Goal: Transaction & Acquisition: Purchase product/service

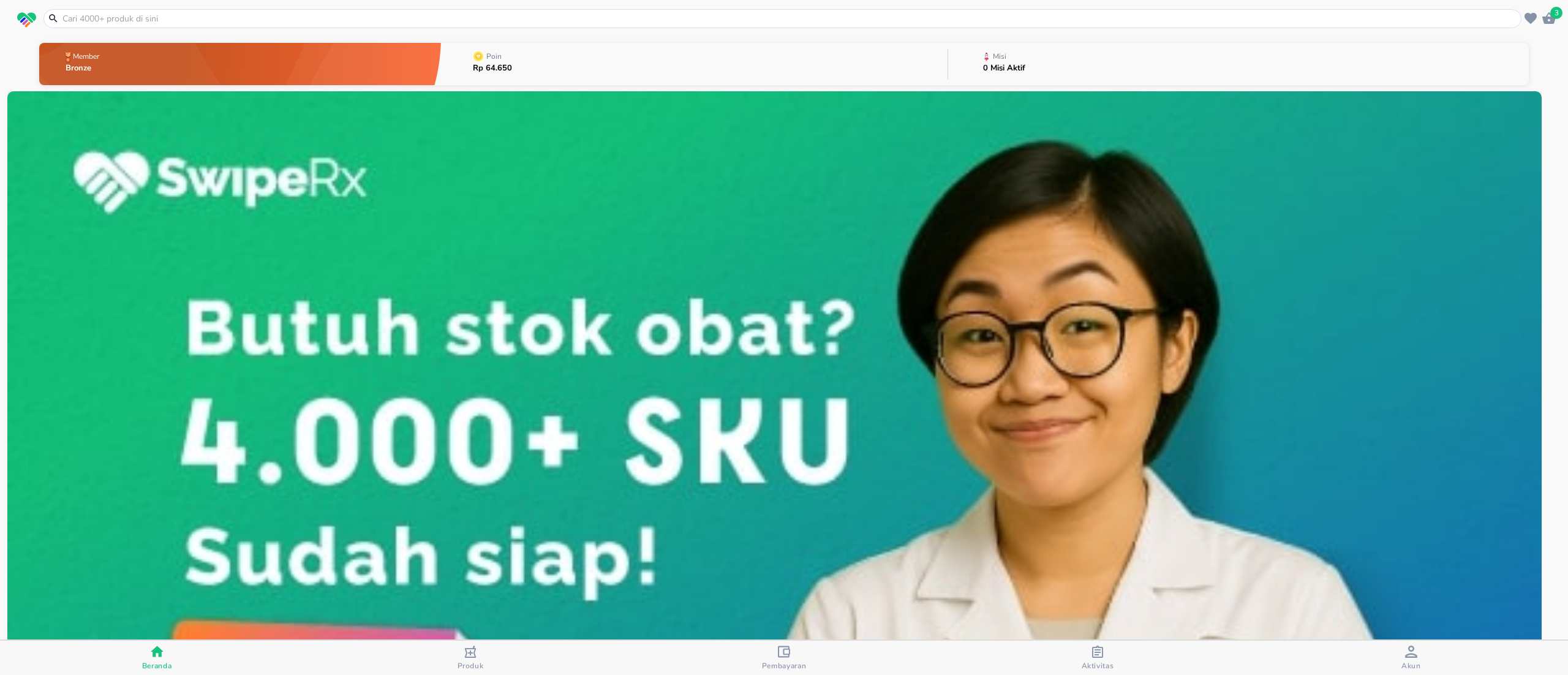
click at [202, 12] on input "text" at bounding box center [790, 18] width 1457 height 13
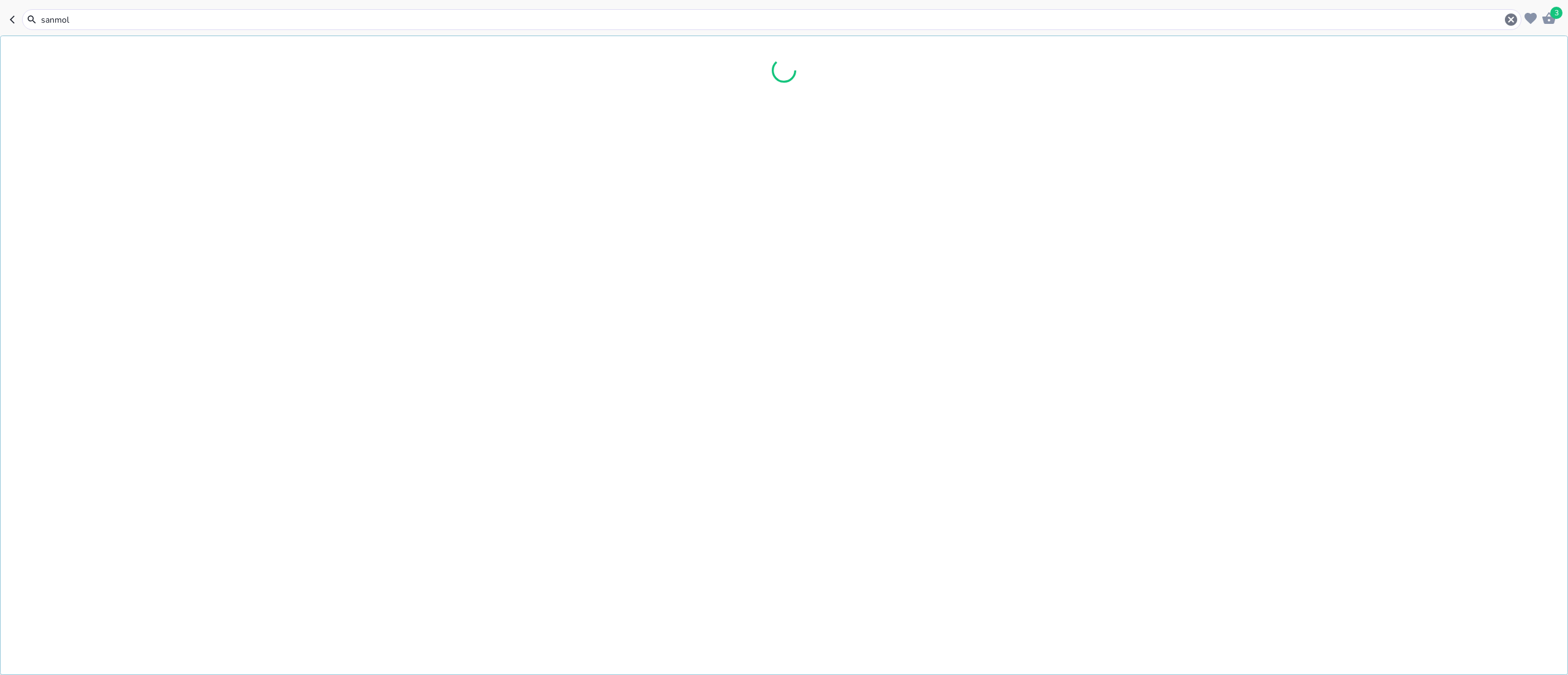
type input "sanmol"
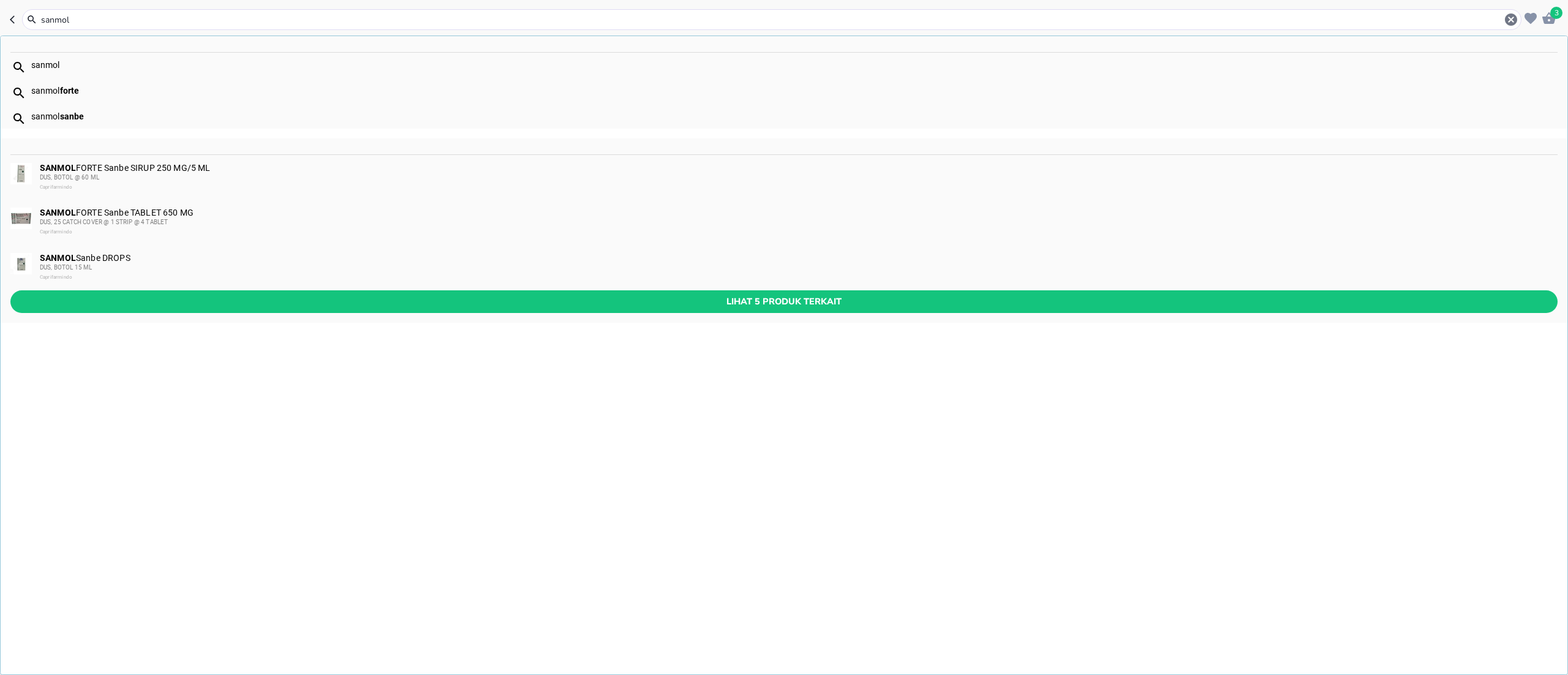
click at [189, 273] on div "Caprifarmindo" at bounding box center [798, 277] width 1517 height 10
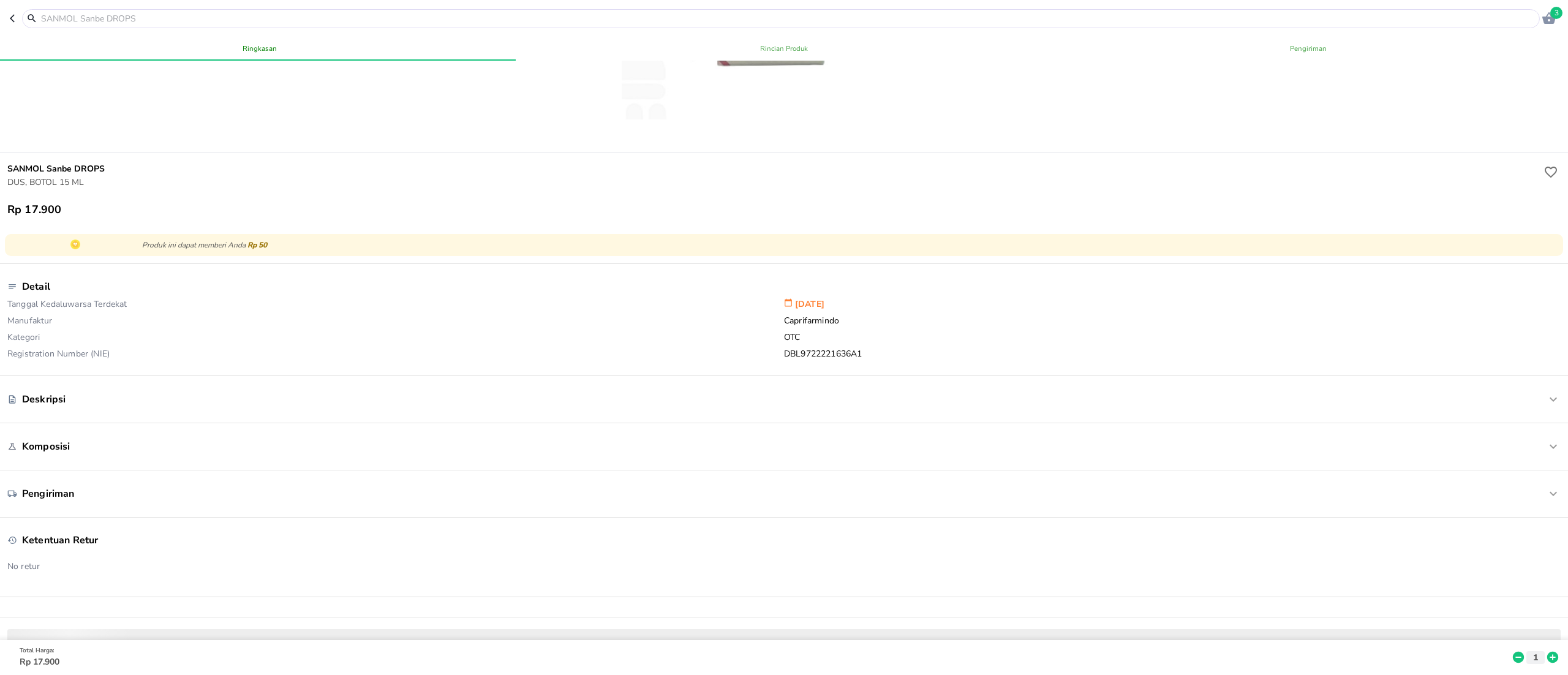
scroll to position [245, 0]
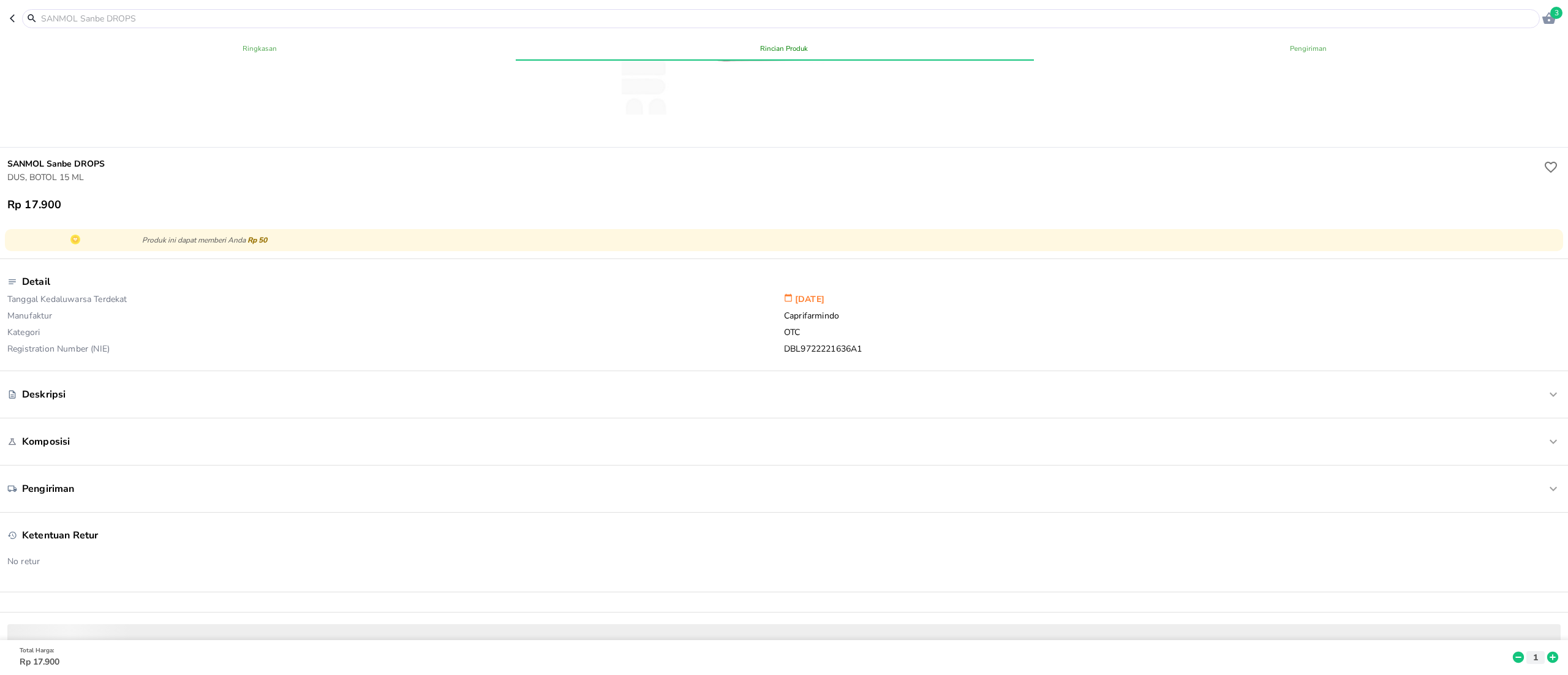
click at [1547, 652] on icon at bounding box center [1553, 658] width 11 height 11
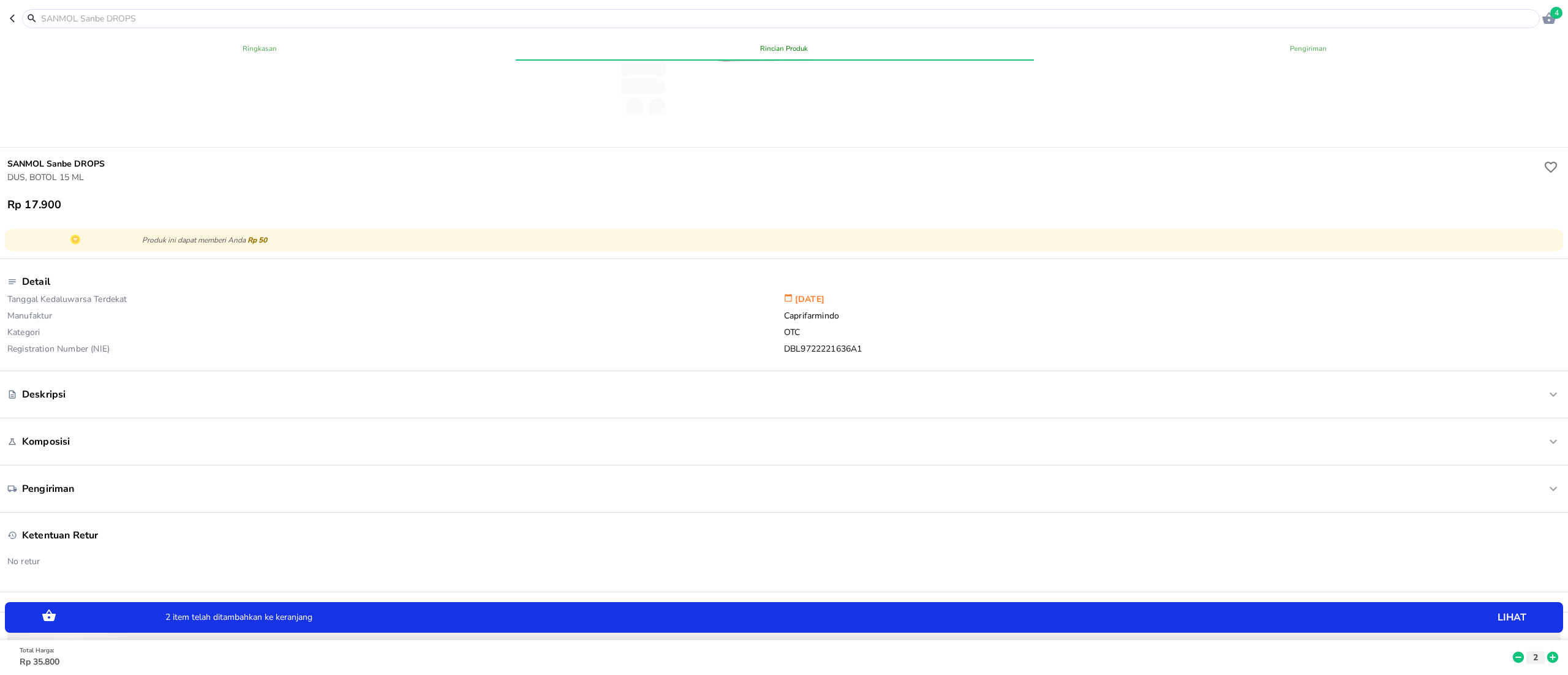
click at [1547, 652] on icon at bounding box center [1553, 658] width 11 height 11
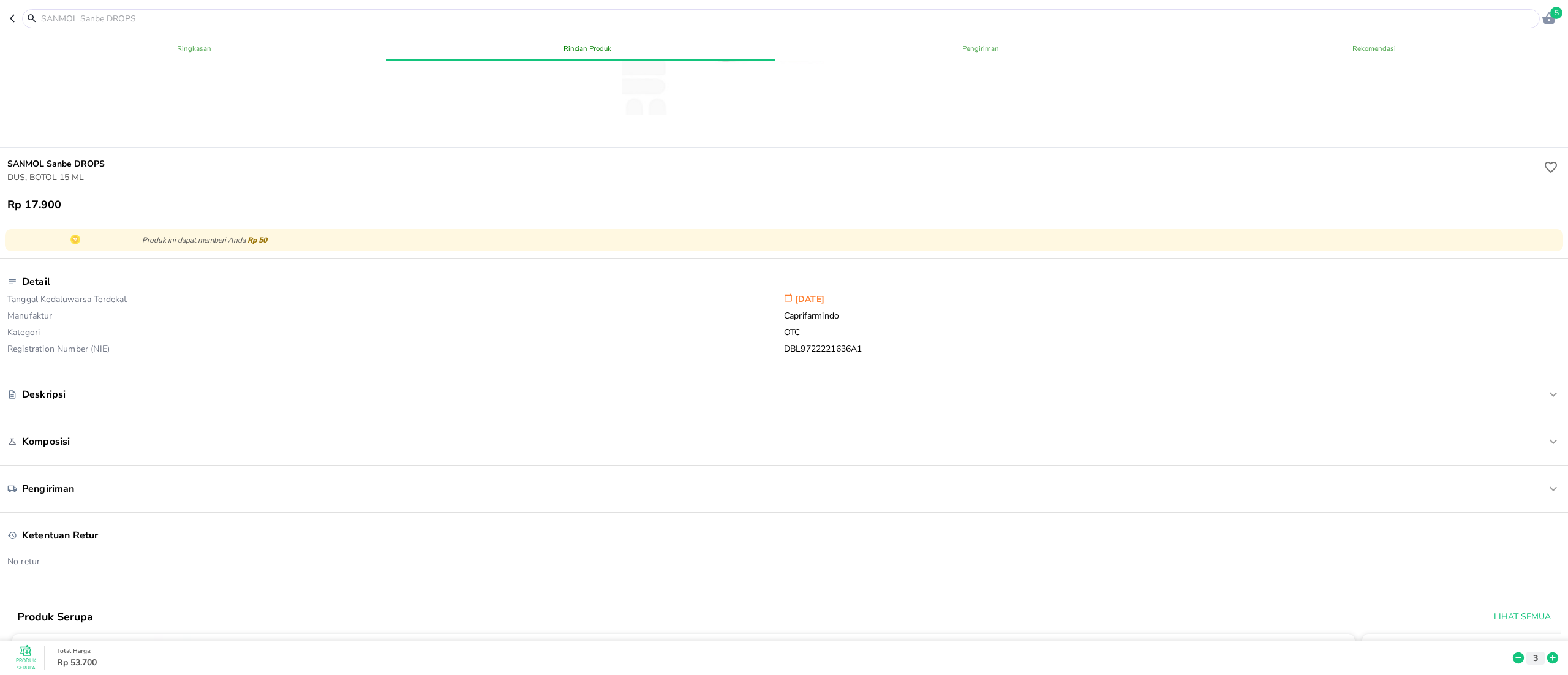
click at [201, 23] on input "text" at bounding box center [788, 18] width 1497 height 13
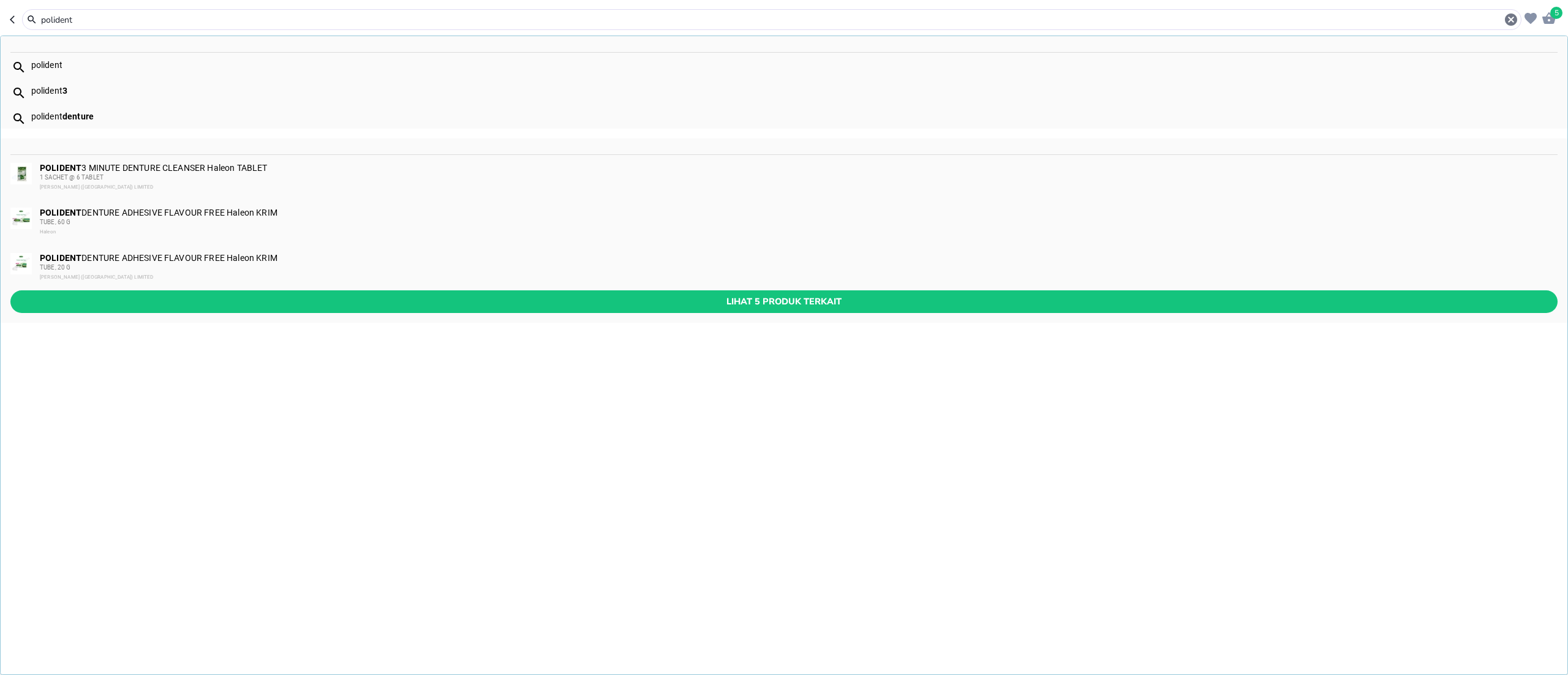
type input "polident"
click at [74, 214] on b "POLIDENT" at bounding box center [60, 212] width 42 height 10
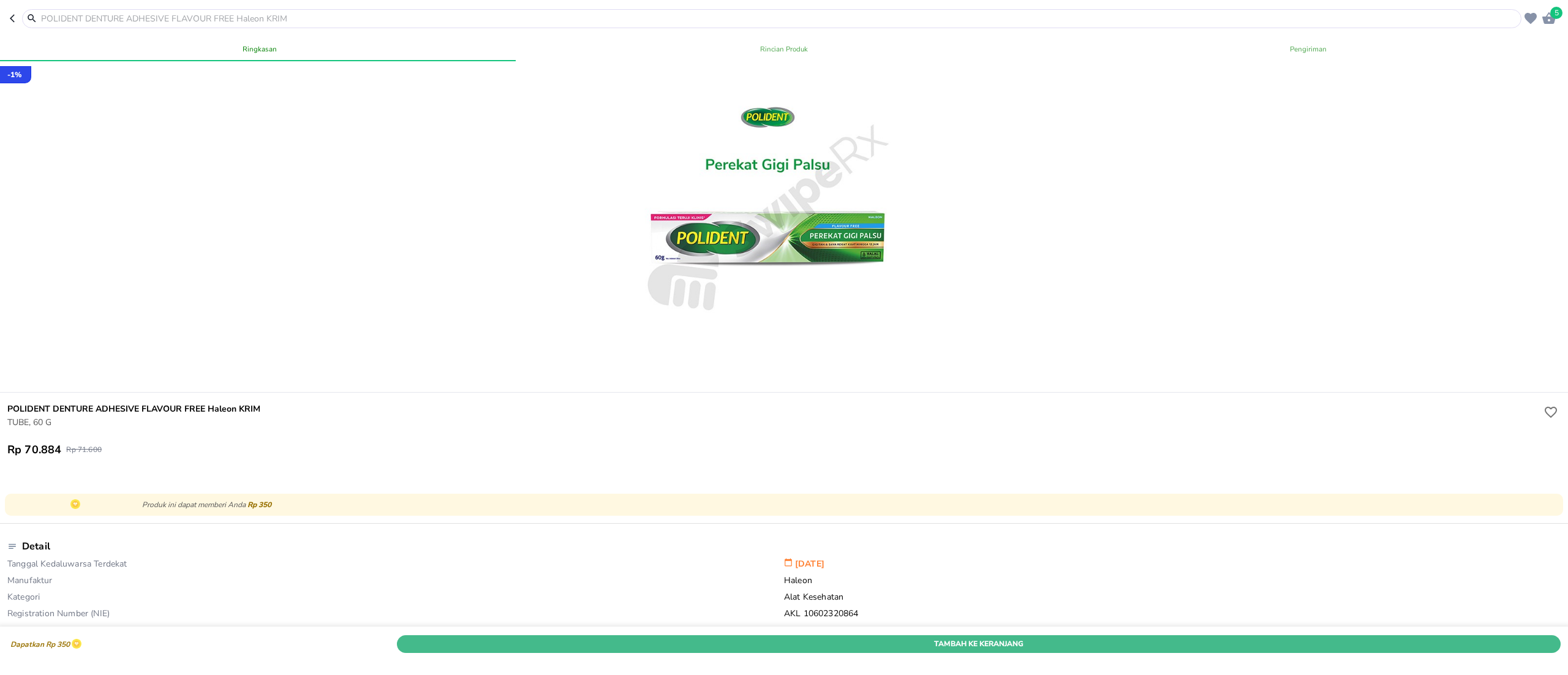
click at [1037, 638] on span "Tambah Ke Keranjang" at bounding box center [979, 644] width 1146 height 13
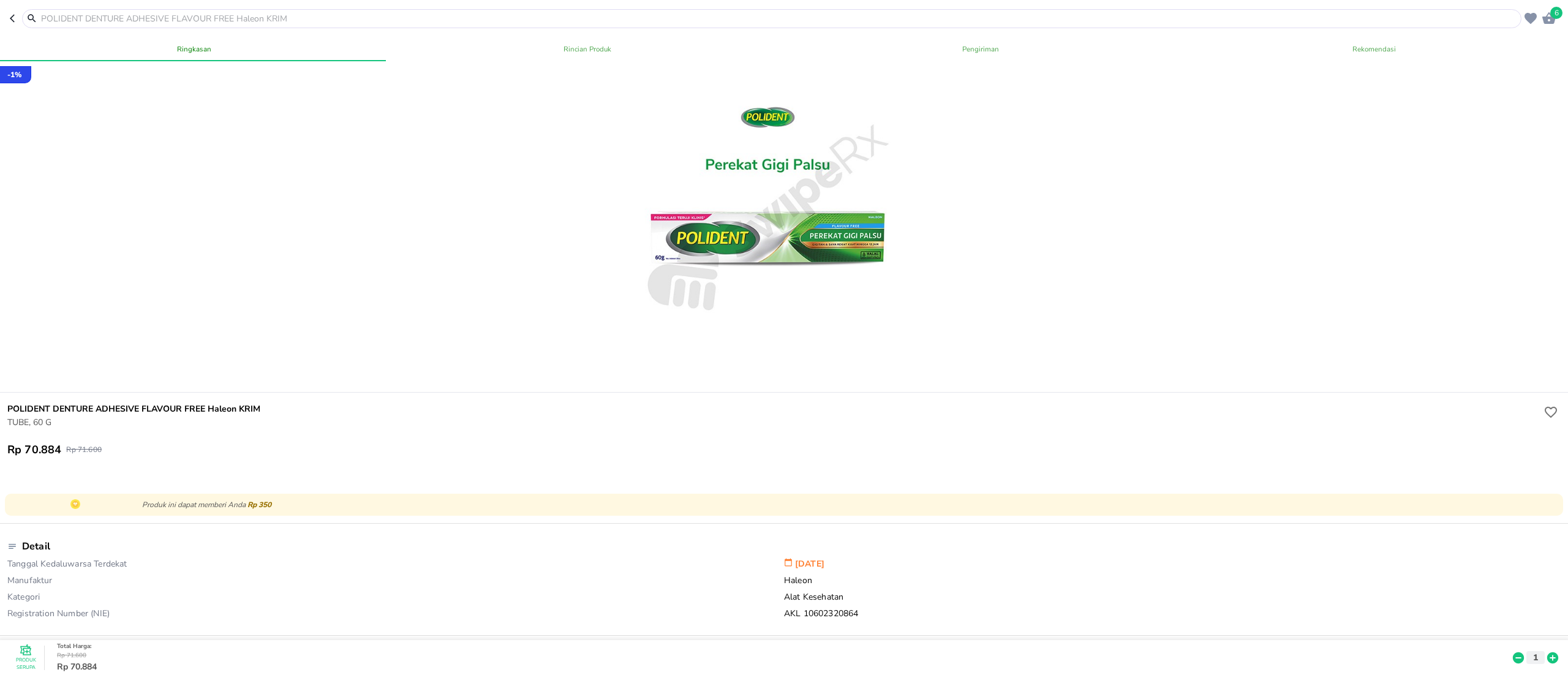
click at [99, 19] on input "text" at bounding box center [779, 18] width 1478 height 13
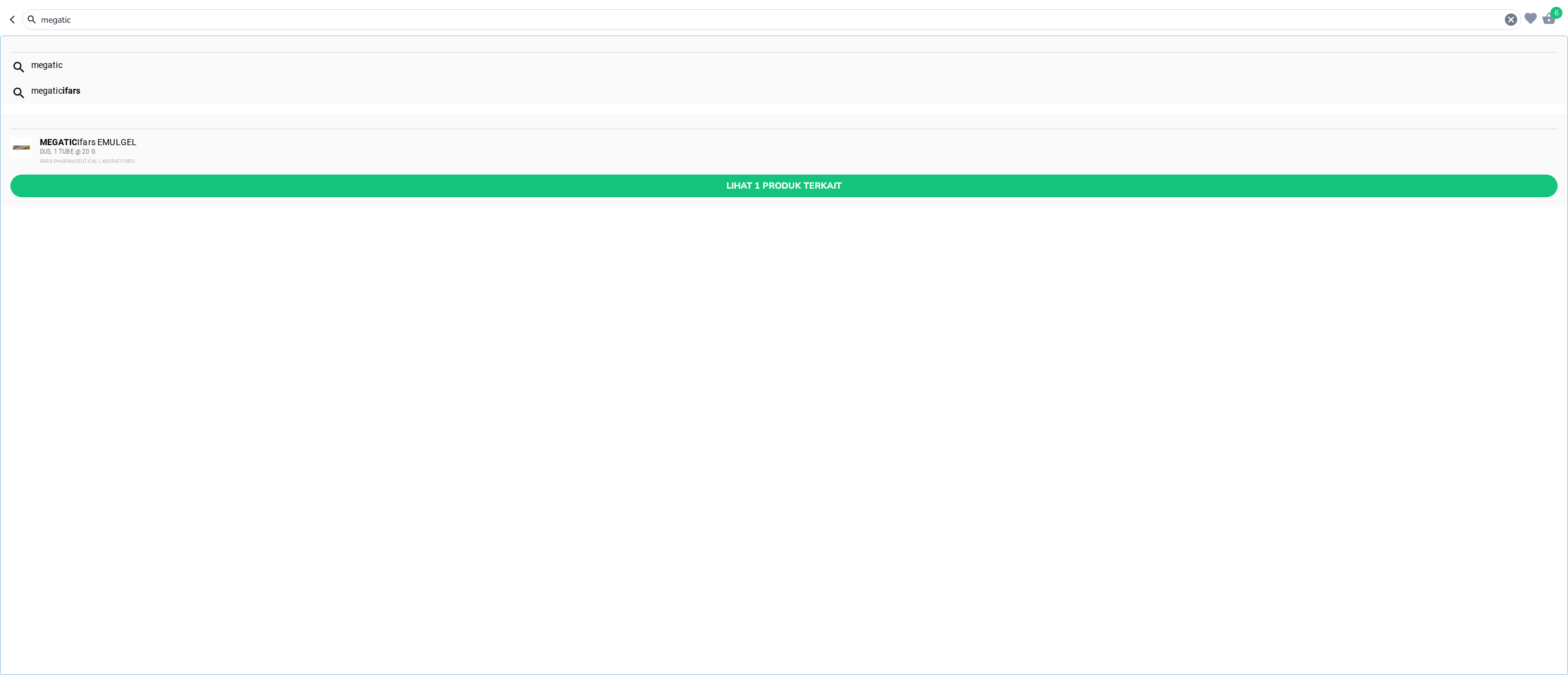
type input "megatic"
click at [364, 151] on div "DUS, 1 TUBE @ 20 G" at bounding box center [798, 152] width 1517 height 10
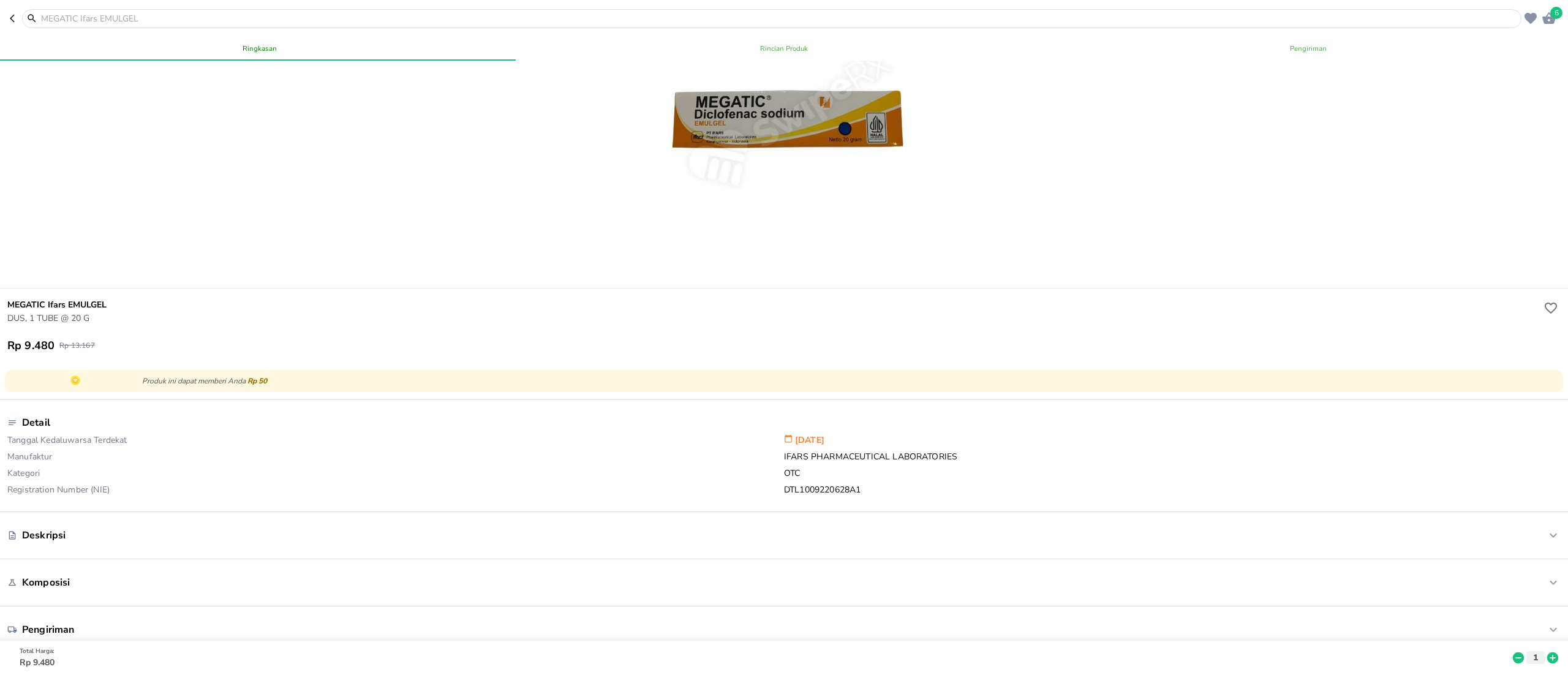
scroll to position [245, 0]
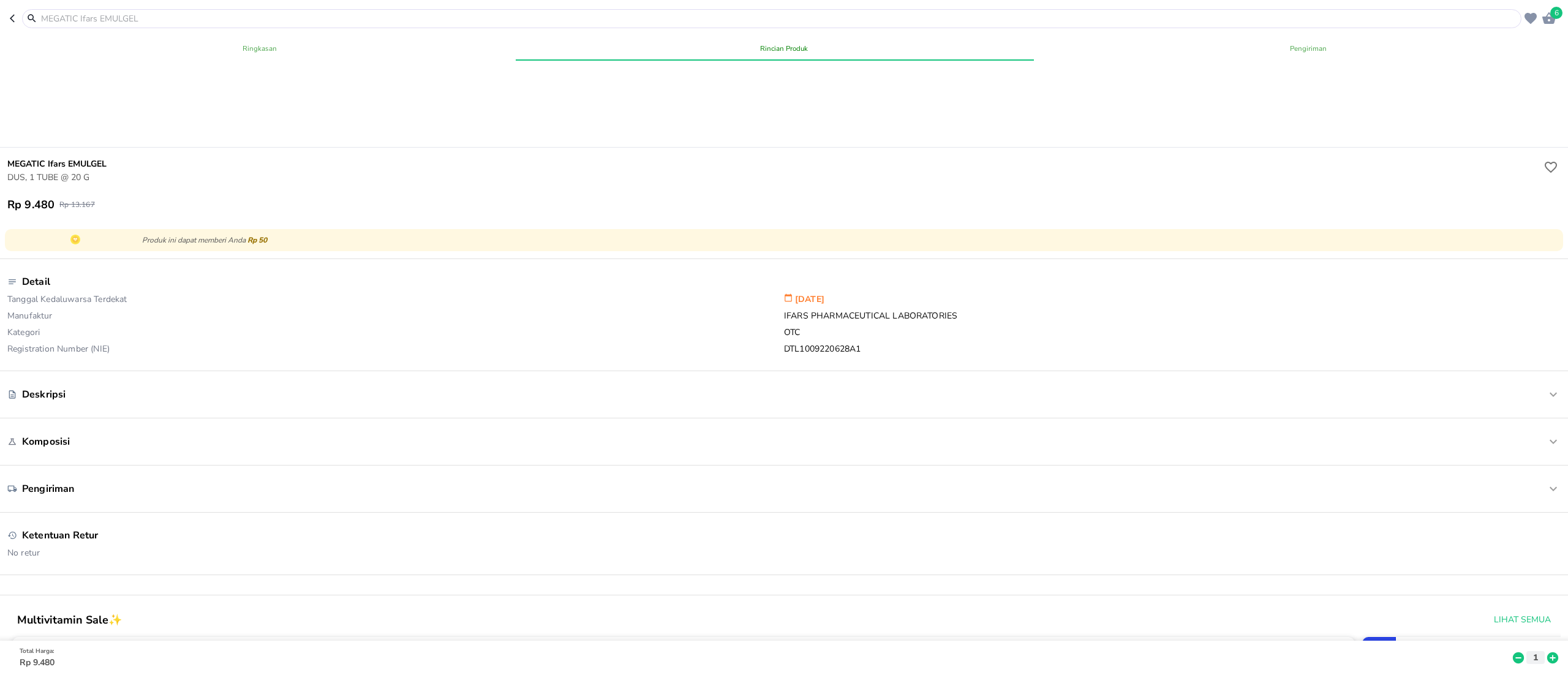
click at [1547, 652] on icon at bounding box center [1553, 658] width 11 height 11
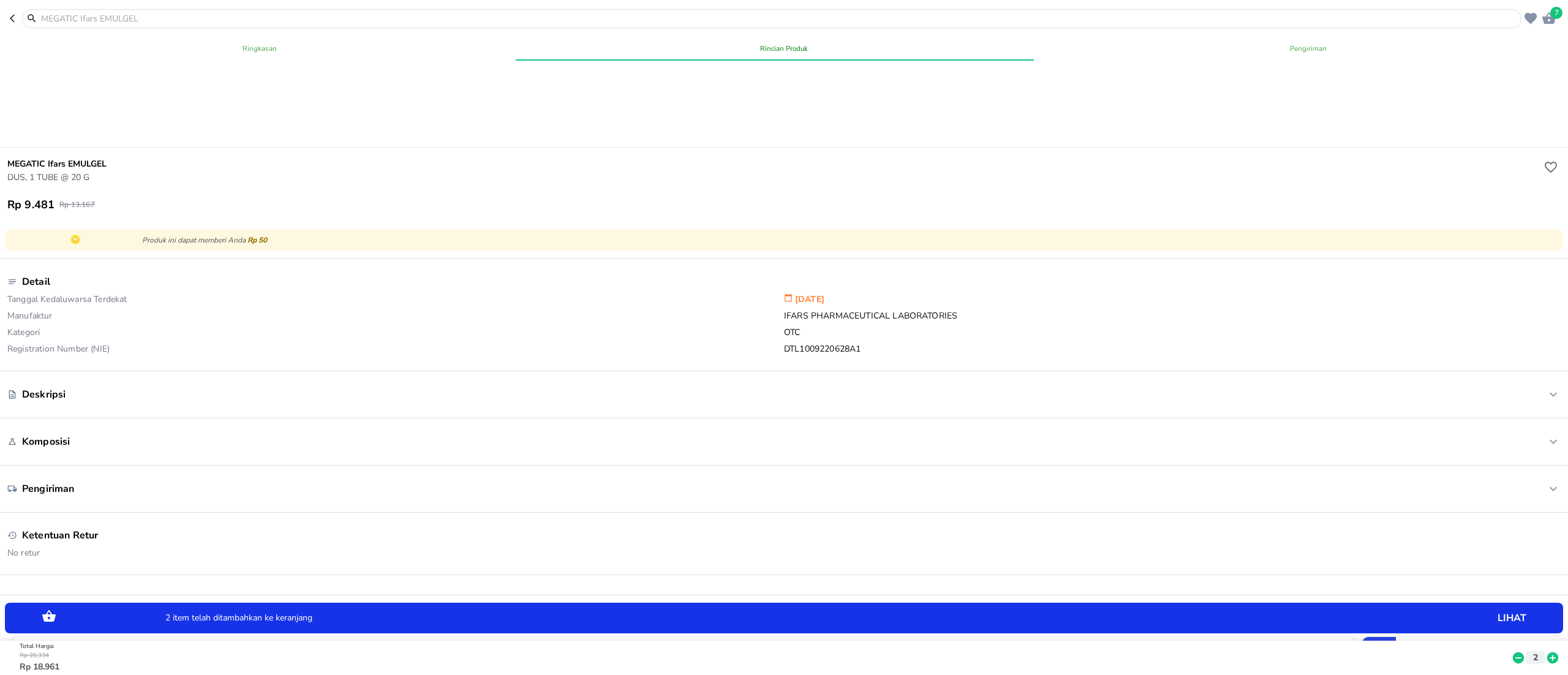
click at [1547, 652] on icon at bounding box center [1553, 658] width 11 height 11
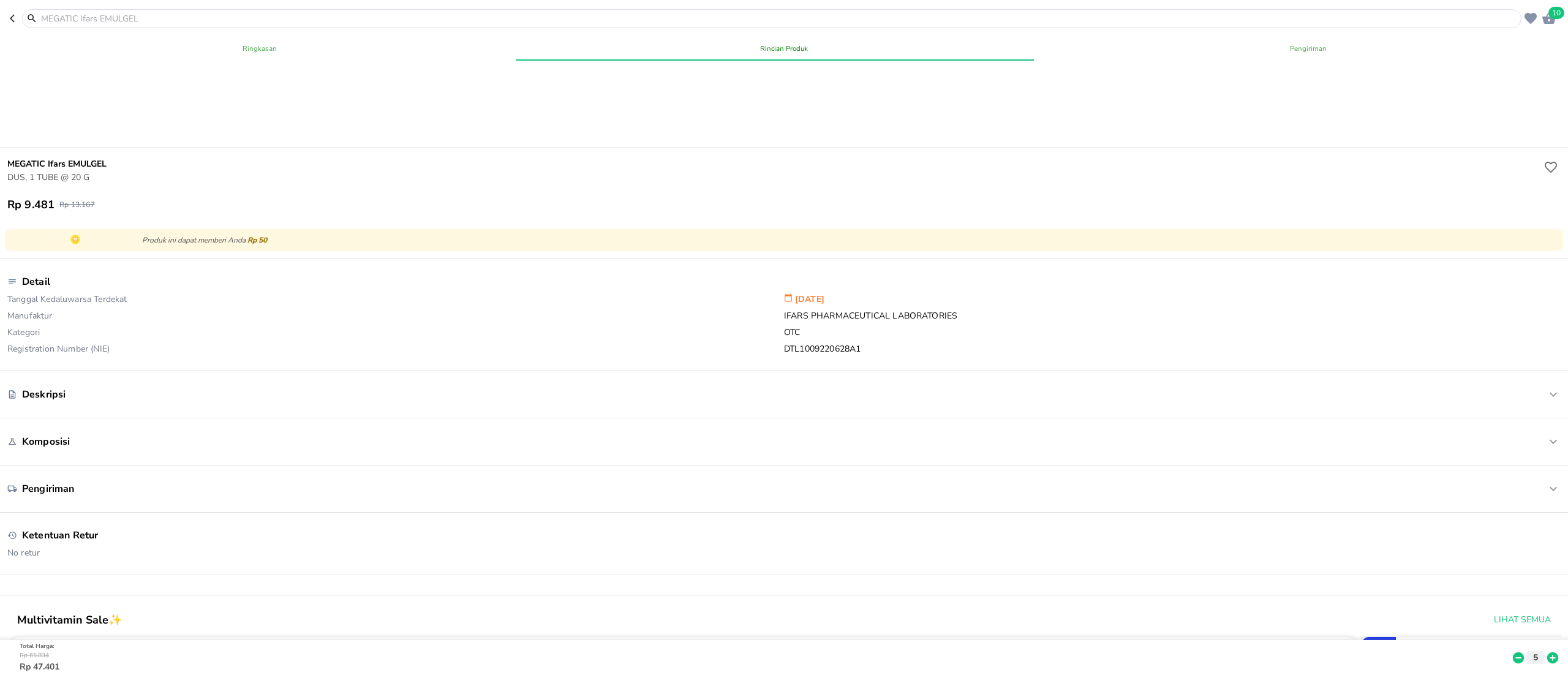
click at [76, 17] on input "text" at bounding box center [779, 18] width 1478 height 13
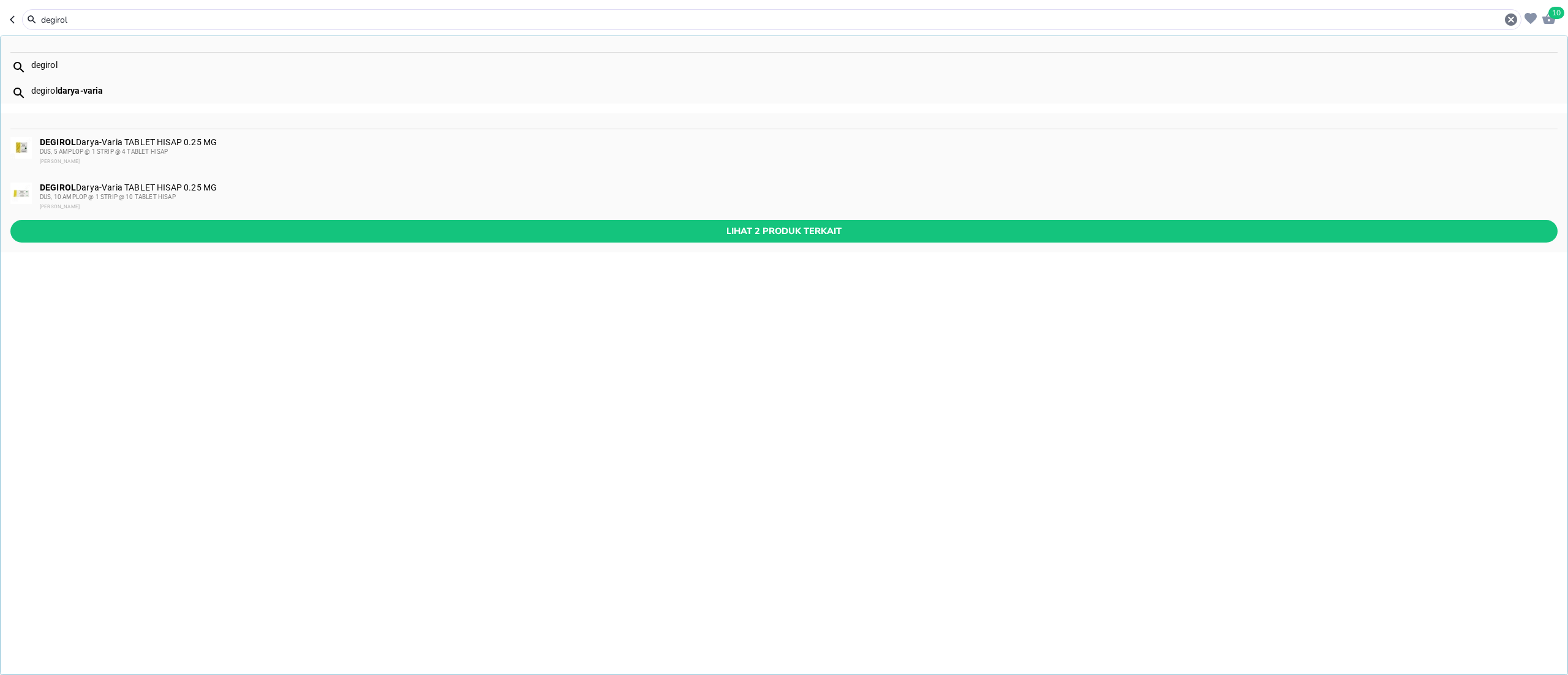
type input "degirol"
click at [93, 186] on div "DEGIROL Darya-Varia TABLET HISAP 0.25 MG DUS, 10 AMPLOP @ 1 STRIP @ 10 TABLET H…" at bounding box center [798, 197] width 1517 height 29
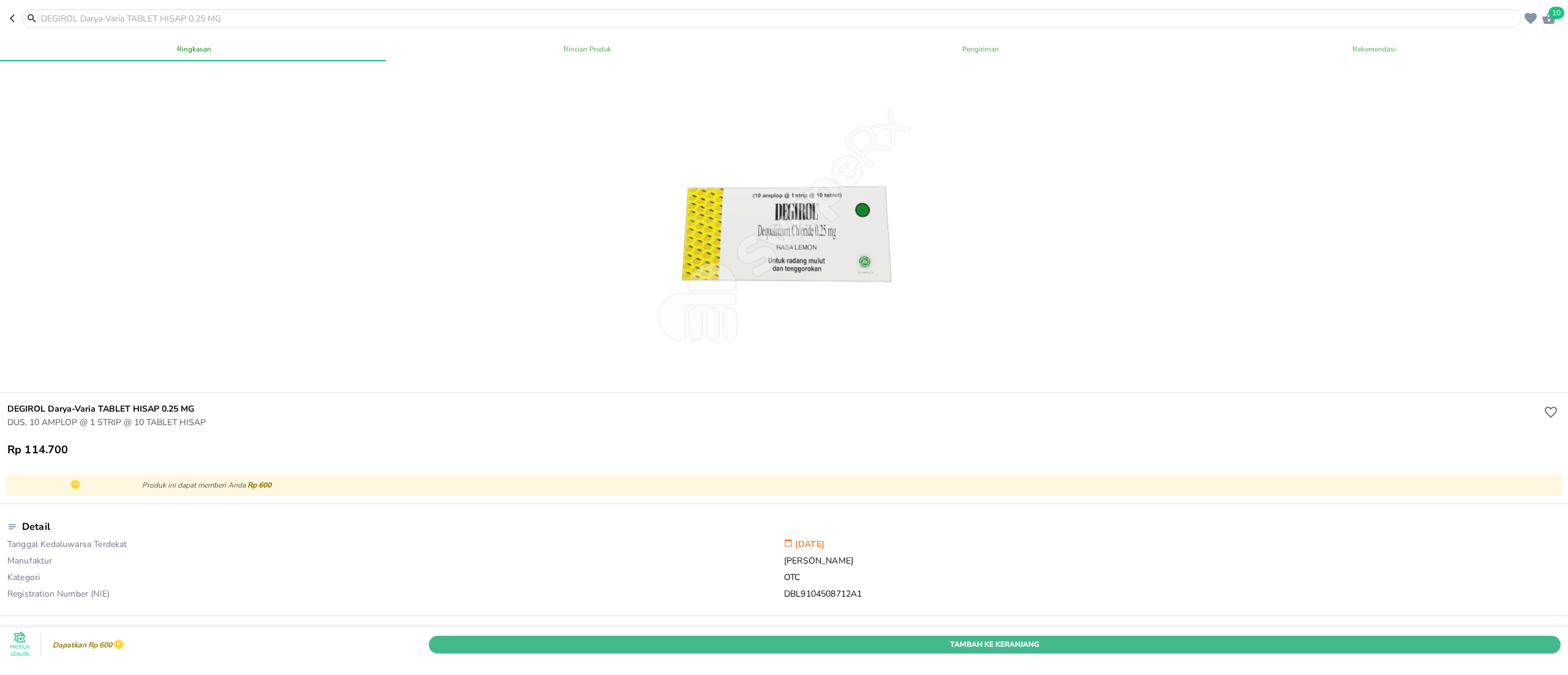
click at [888, 638] on span "Tambah Ke Keranjang" at bounding box center [995, 644] width 1114 height 13
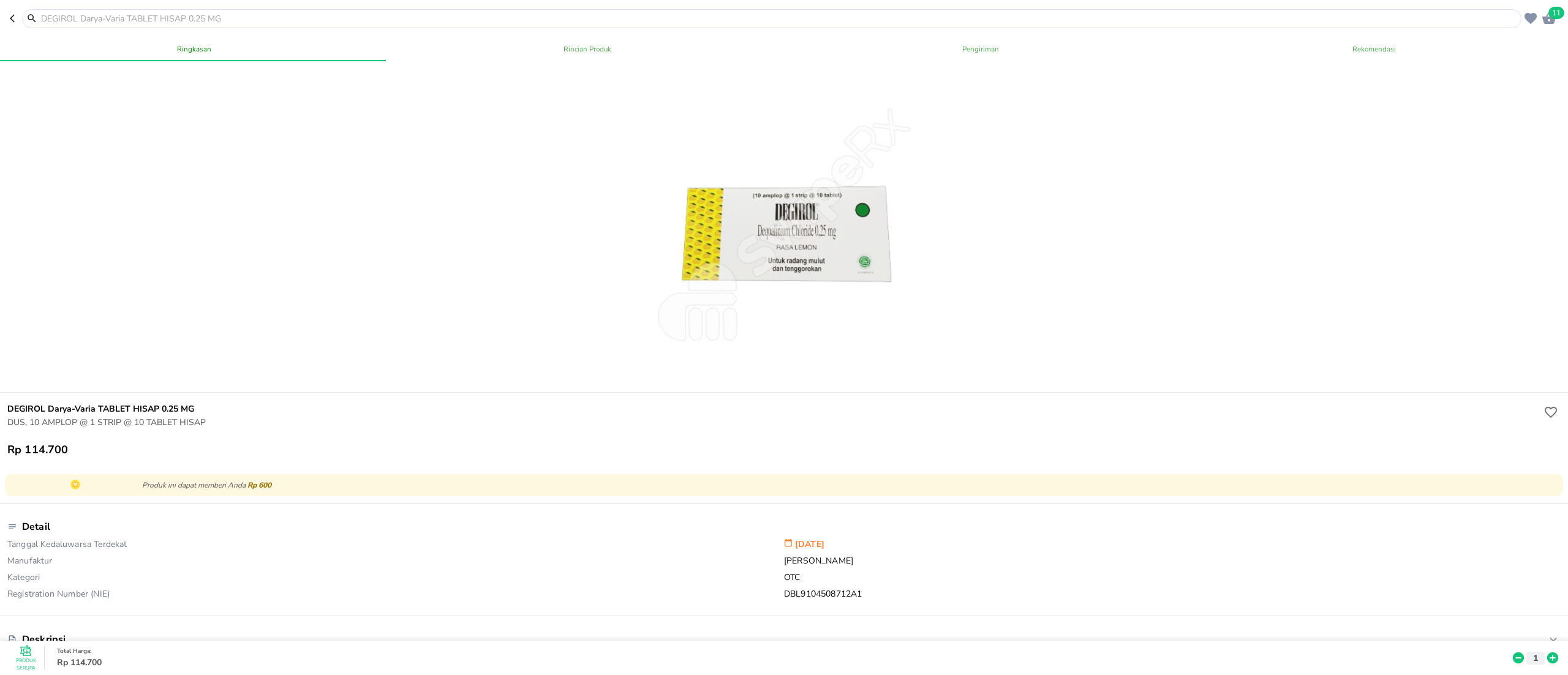
click at [85, 23] on input "text" at bounding box center [779, 18] width 1478 height 13
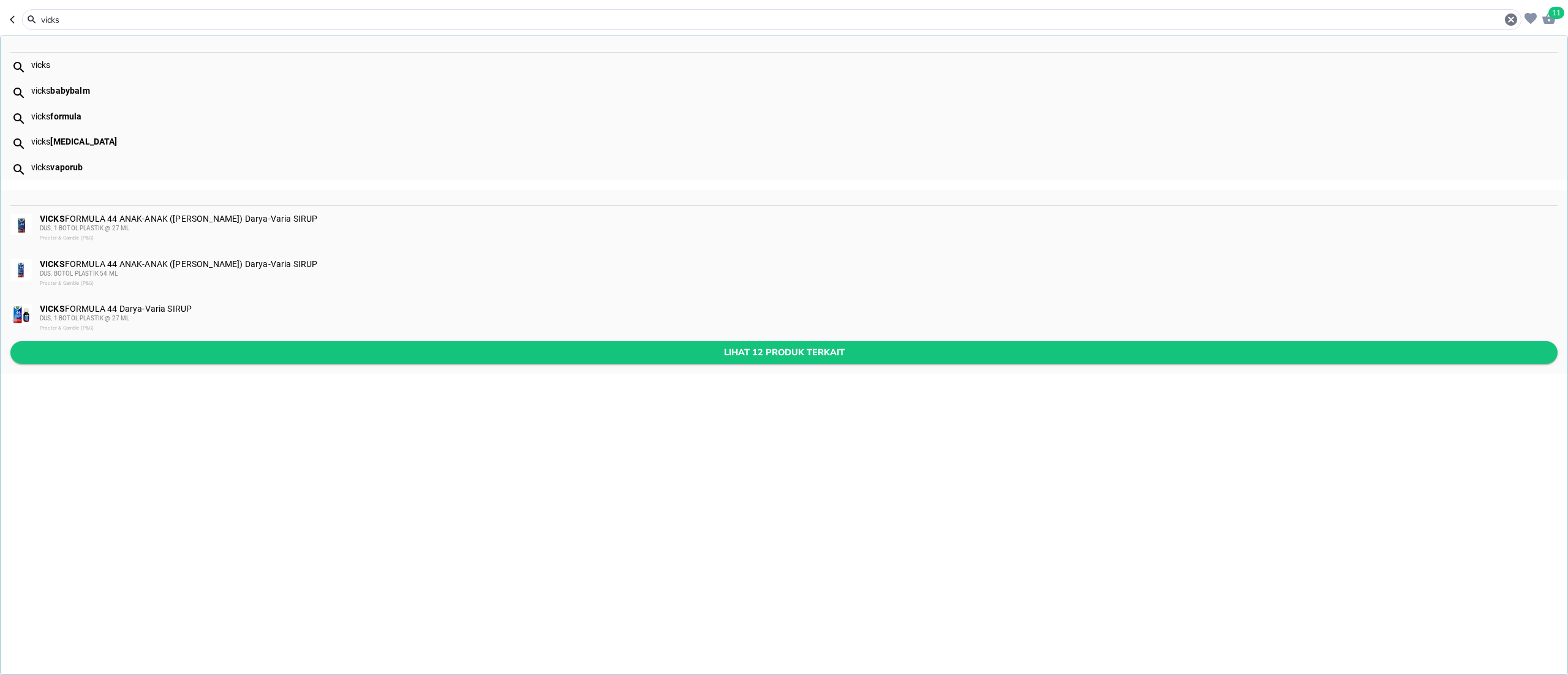
type input "vicks"
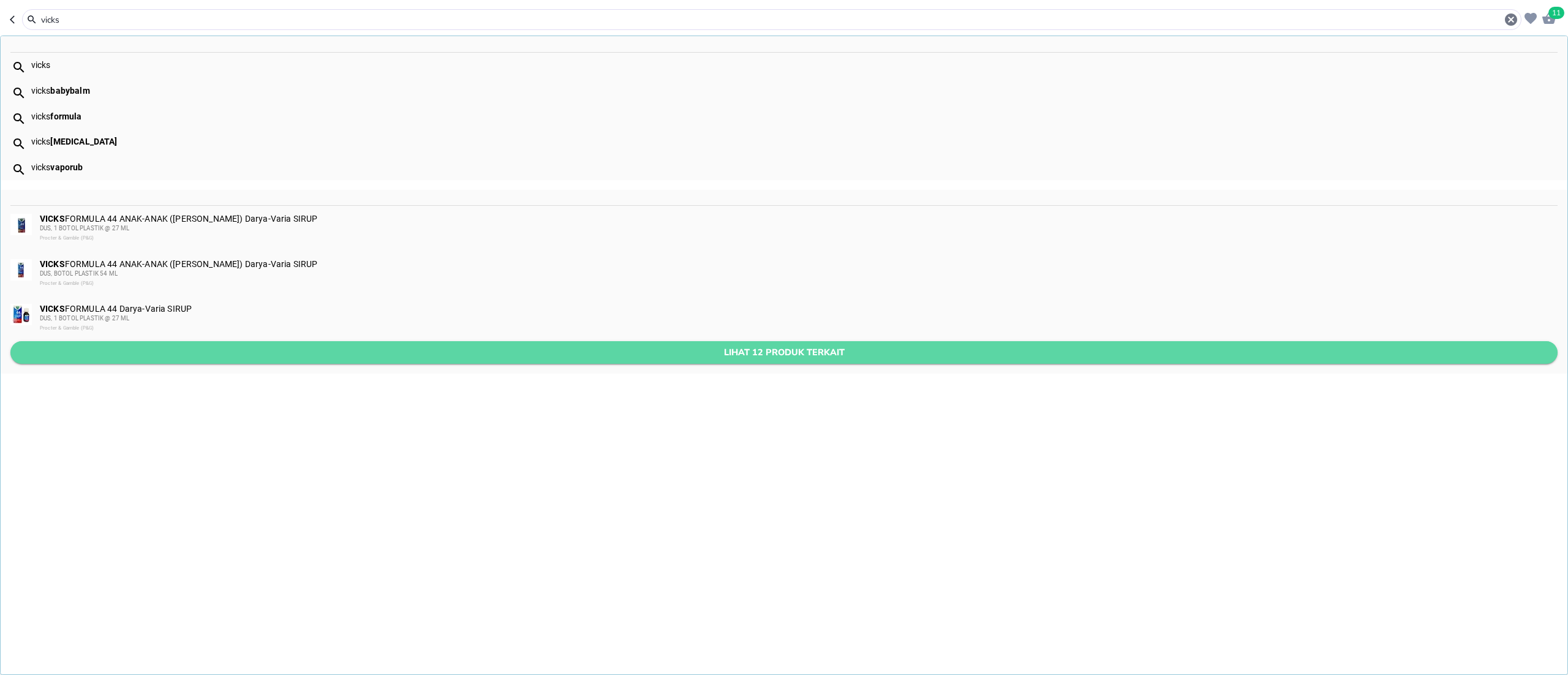
click at [392, 350] on span "Lihat 12 produk terkait" at bounding box center [784, 352] width 1528 height 15
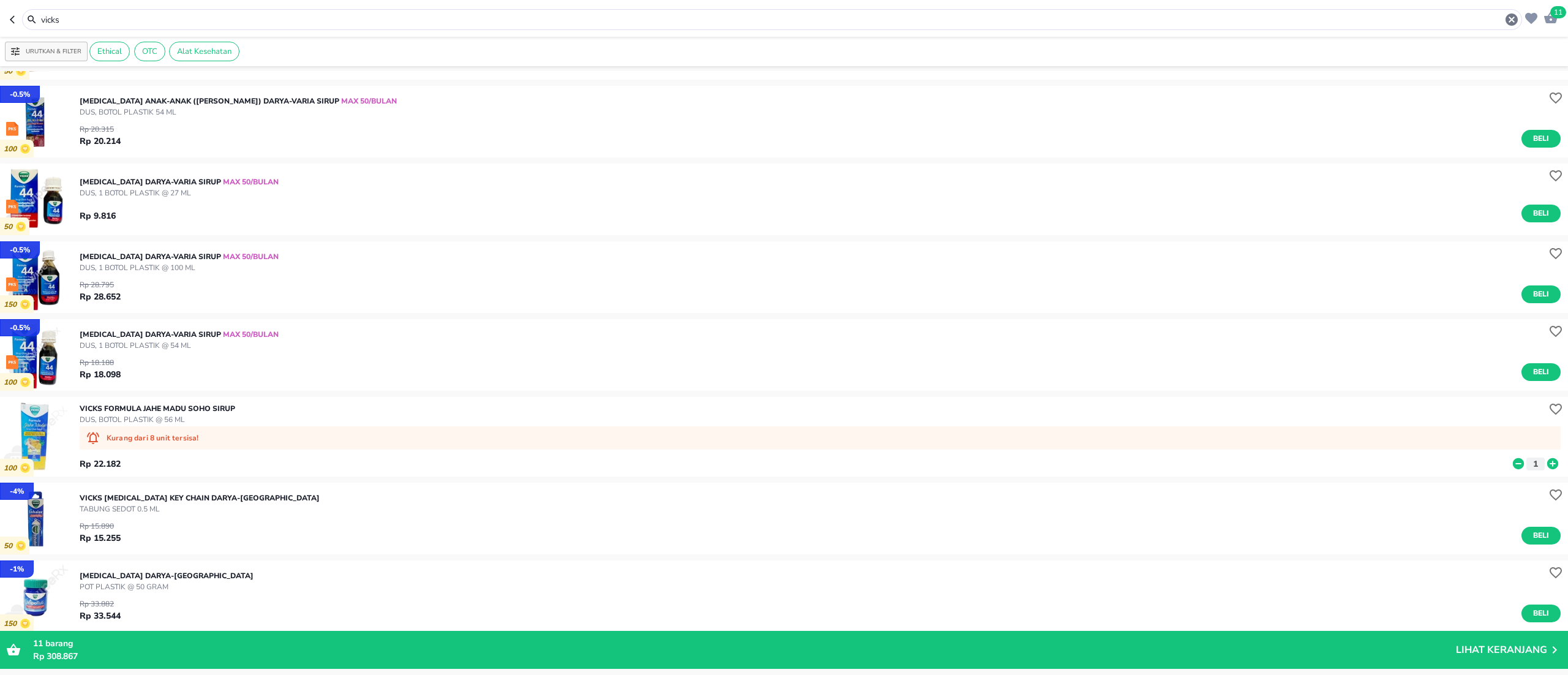
scroll to position [123, 0]
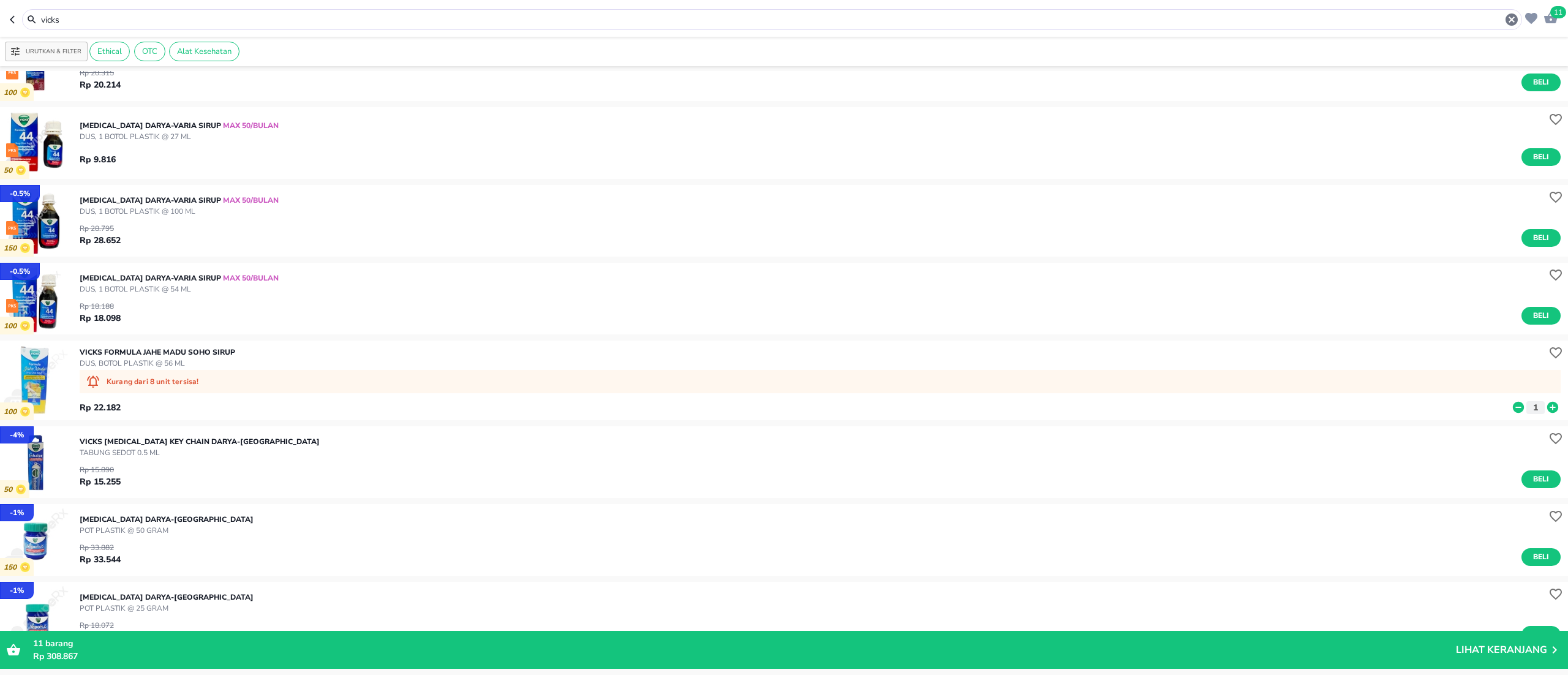
click at [1547, 410] on icon at bounding box center [1553, 407] width 11 height 11
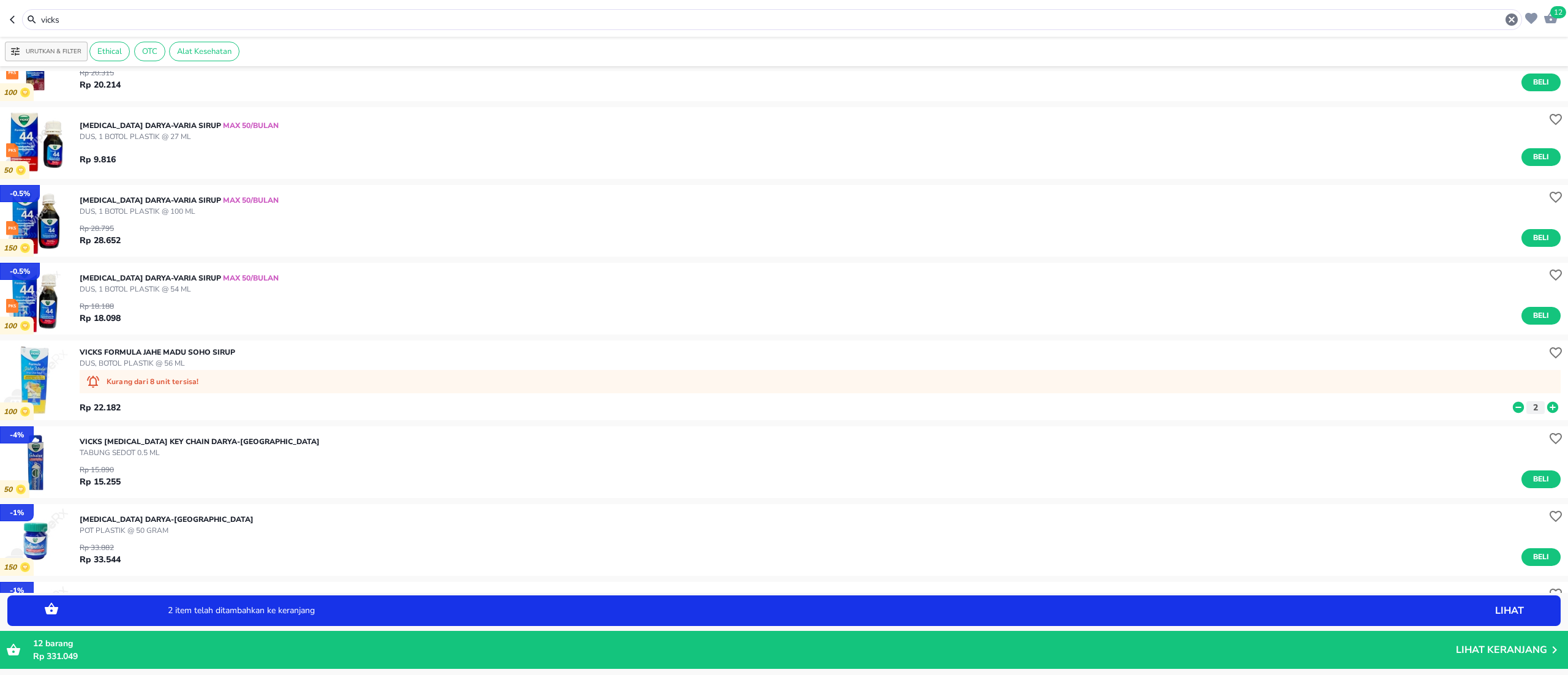
click at [1547, 410] on icon at bounding box center [1553, 407] width 11 height 11
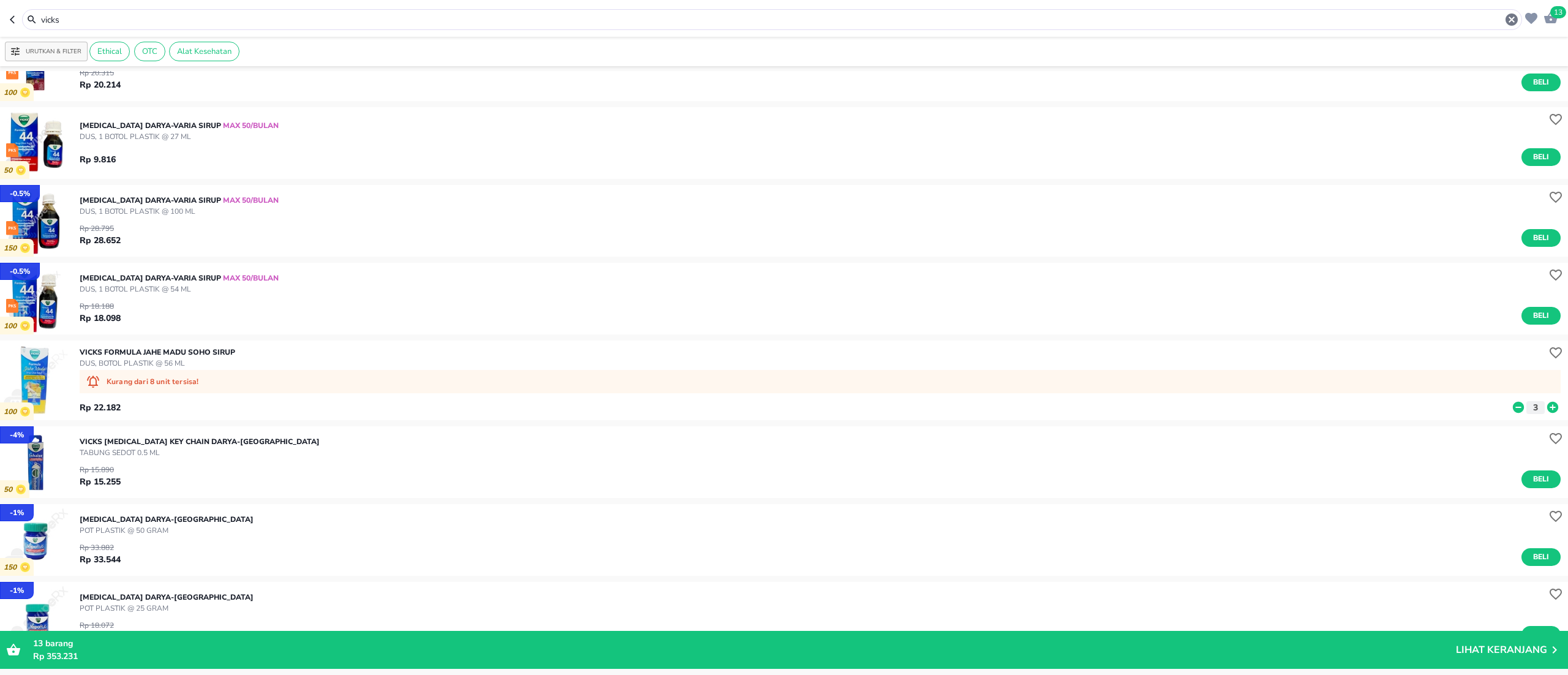
click at [45, 15] on input "vicks" at bounding box center [772, 19] width 1465 height 13
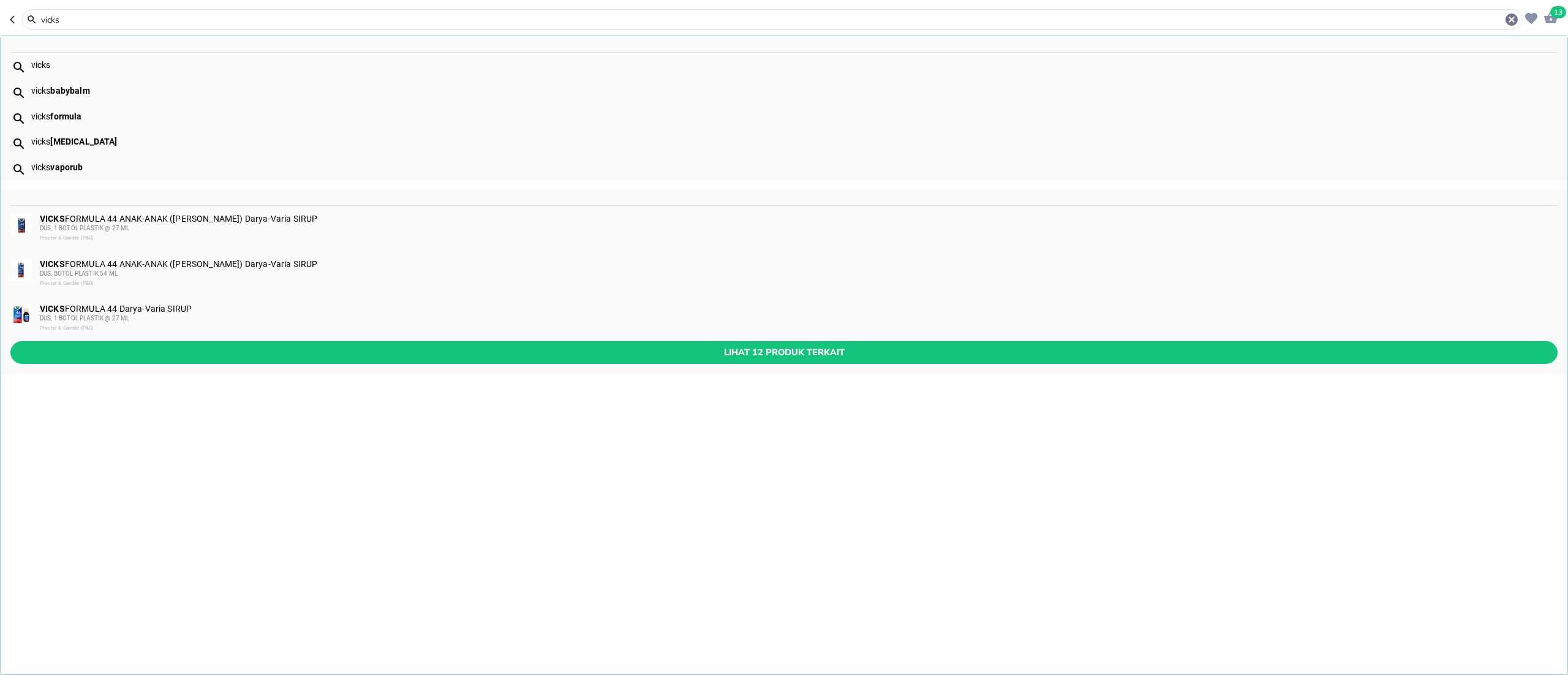
click at [45, 15] on input "vicks" at bounding box center [772, 19] width 1465 height 13
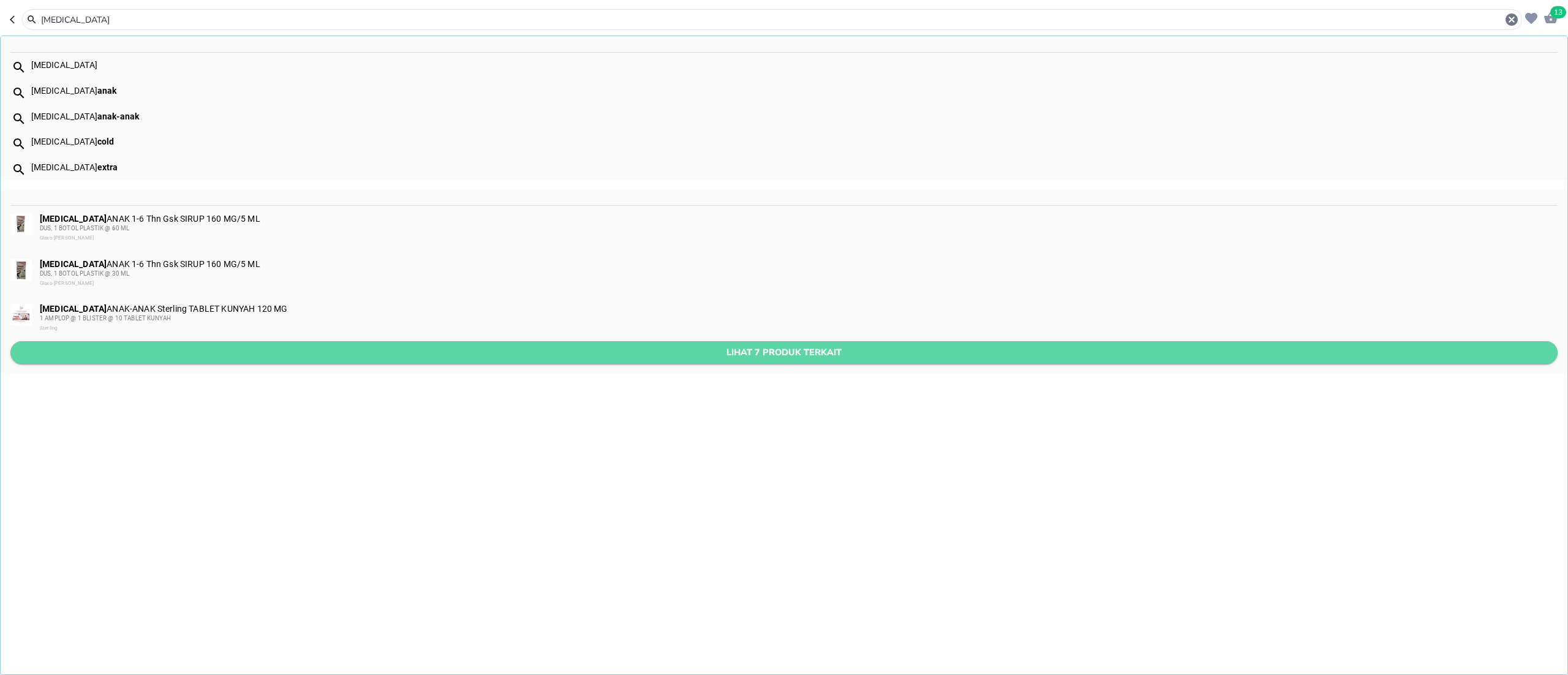
click at [209, 348] on span "Lihat 7 produk terkait" at bounding box center [784, 352] width 1528 height 15
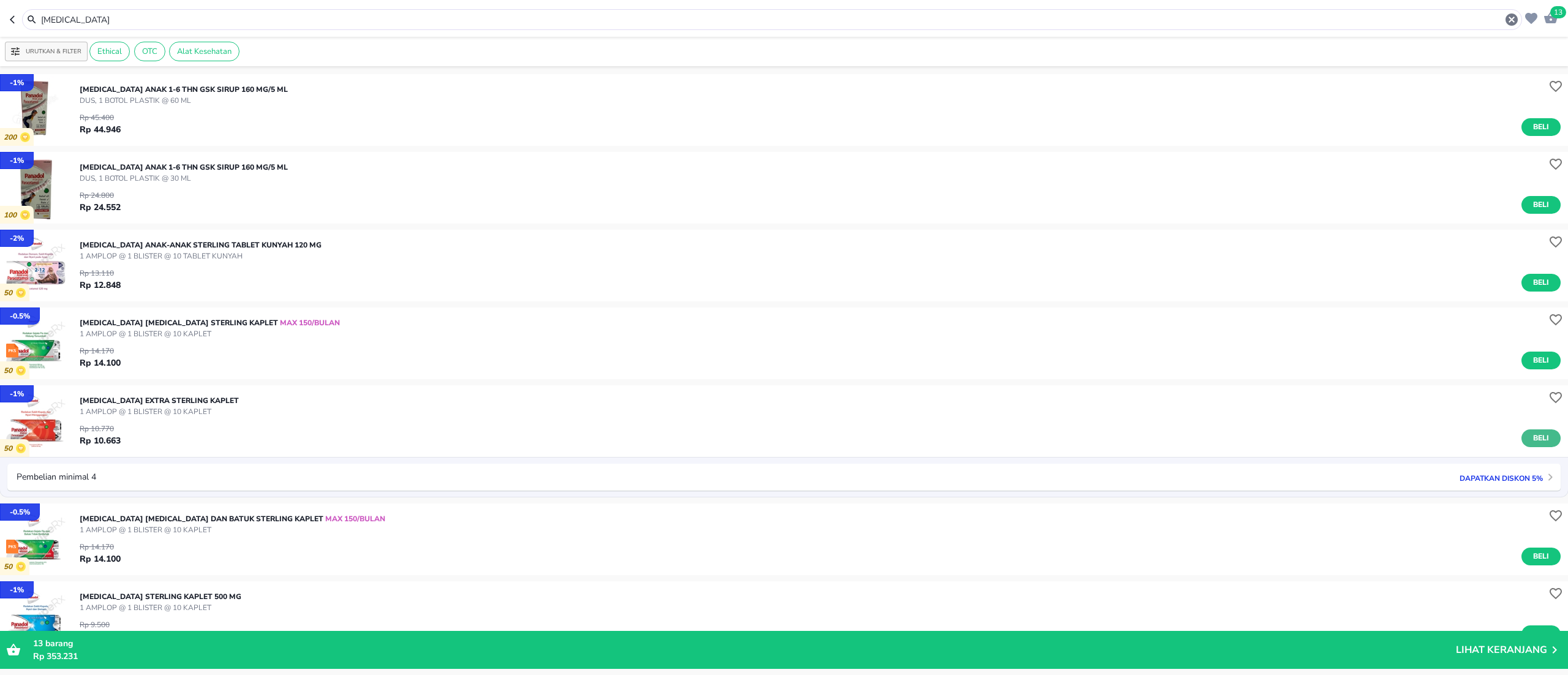
click at [1531, 443] on span "Beli" at bounding box center [1541, 438] width 21 height 13
click at [76, 23] on input "[MEDICAL_DATA]" at bounding box center [772, 19] width 1465 height 13
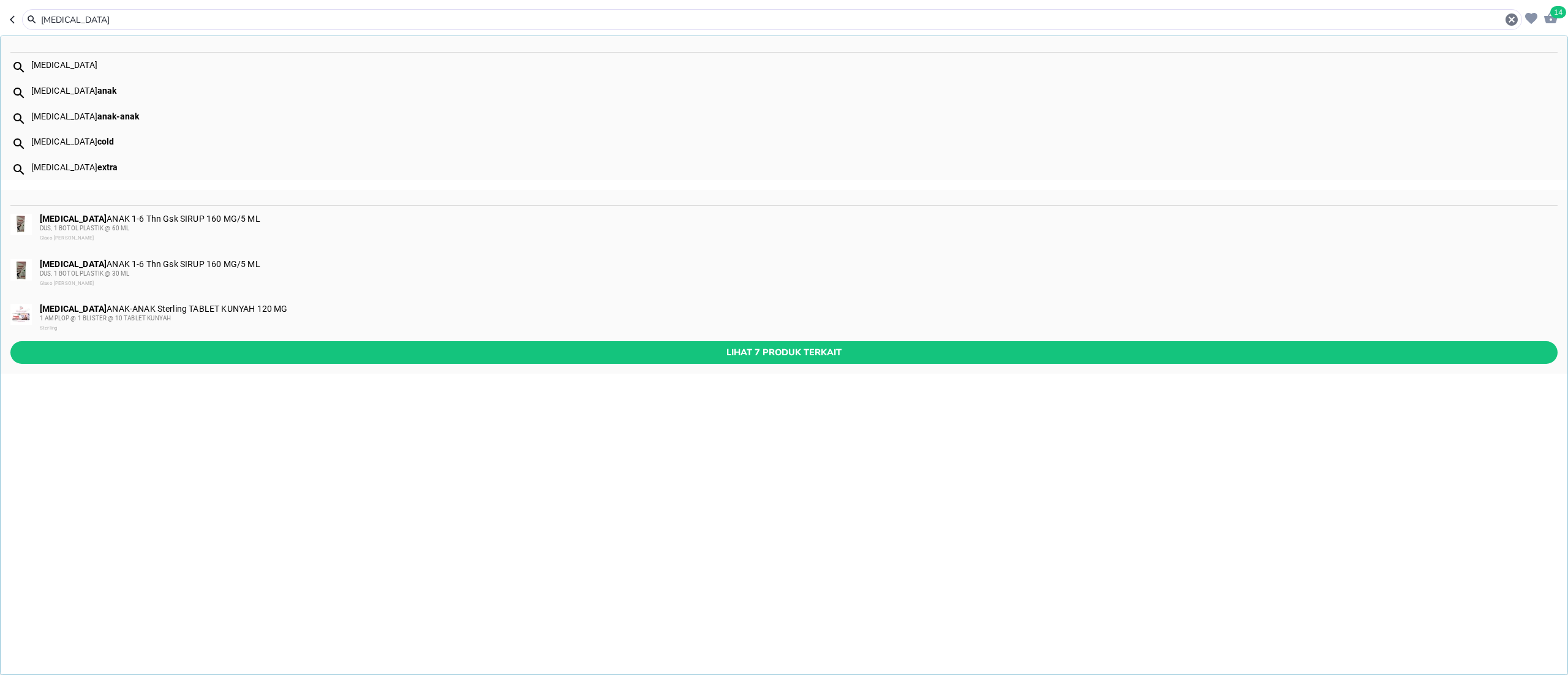
click at [76, 23] on input "[MEDICAL_DATA]" at bounding box center [772, 19] width 1465 height 13
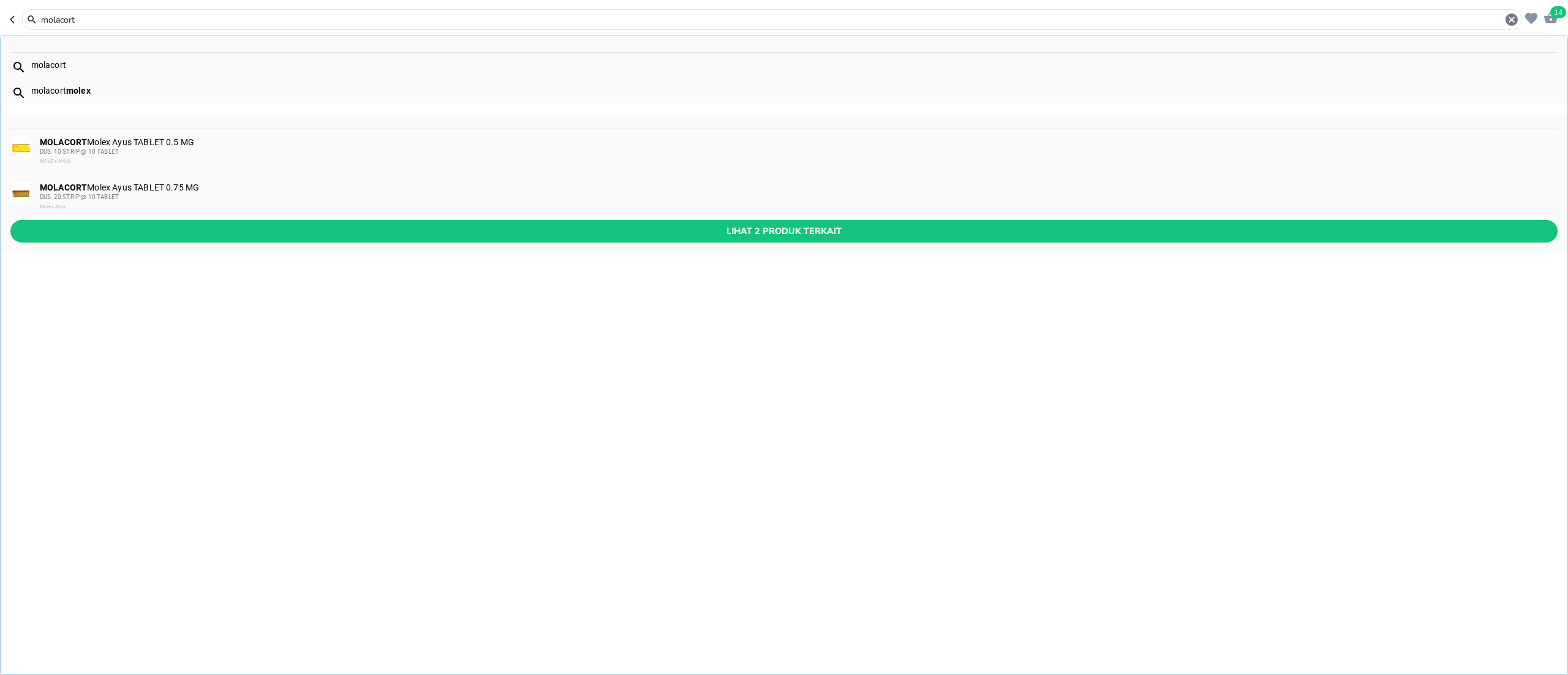
type input "molacort"
click at [339, 189] on div "MOLACORT Molex Ayus TABLET 0.75 MG DUS, 20 STRIP @ 10 TABLET Molex Ayus" at bounding box center [798, 197] width 1517 height 29
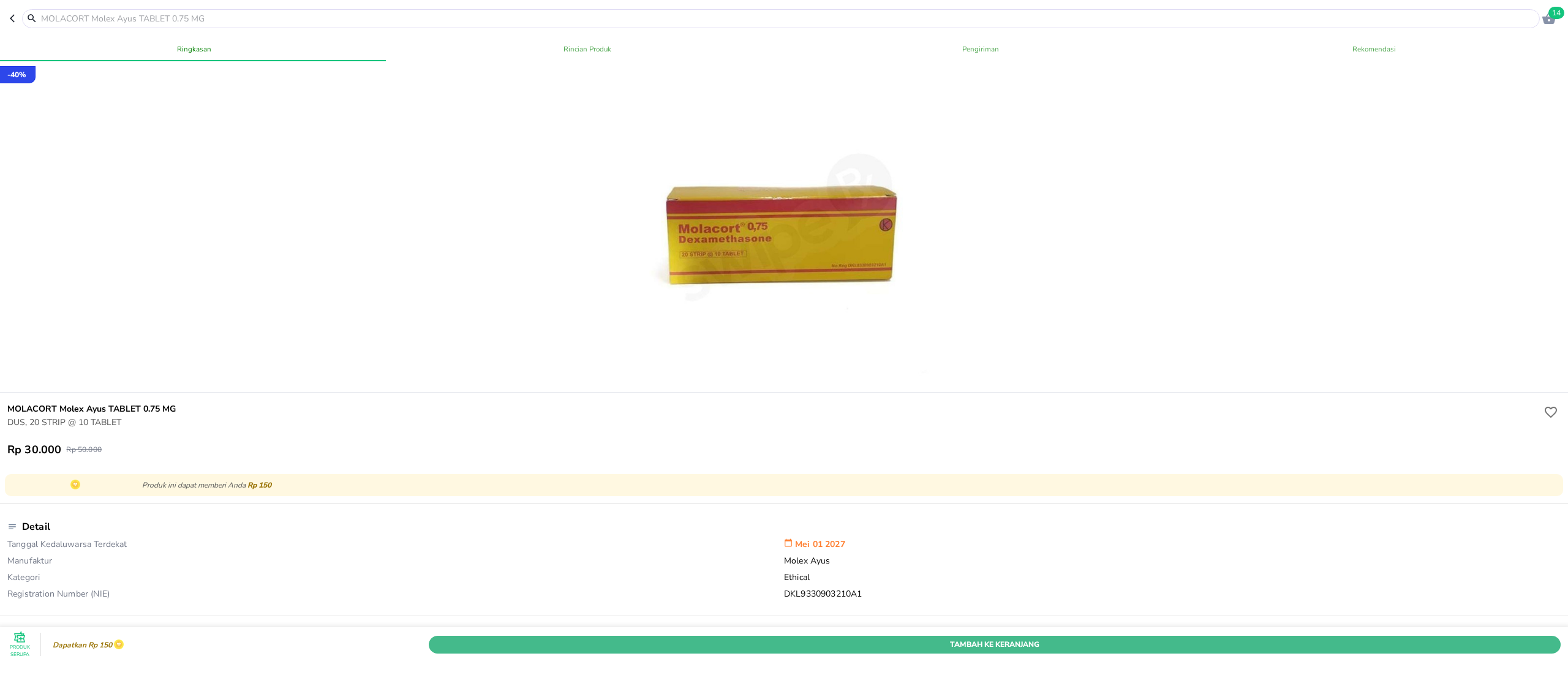
click at [897, 638] on span "Tambah Ke Keranjang" at bounding box center [995, 644] width 1114 height 13
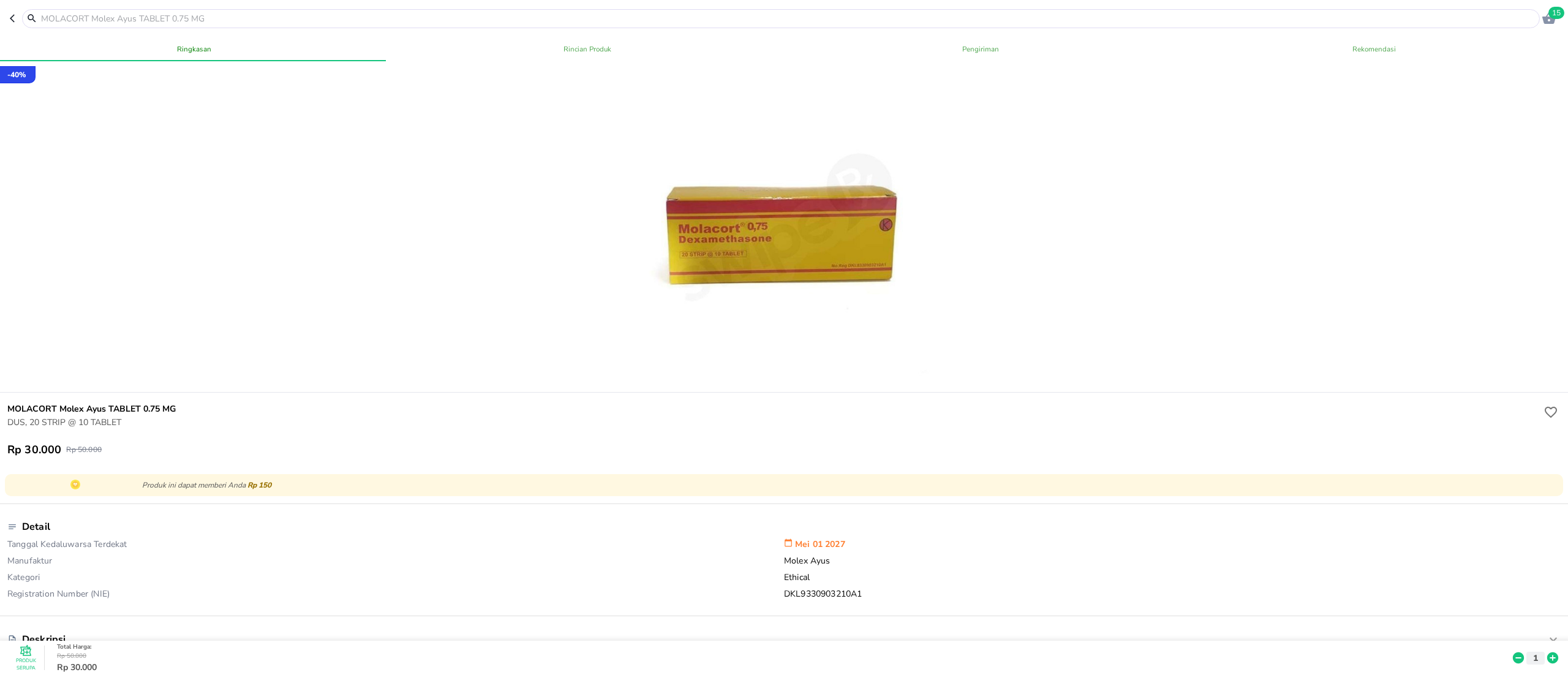
click at [180, 17] on input "text" at bounding box center [788, 18] width 1497 height 13
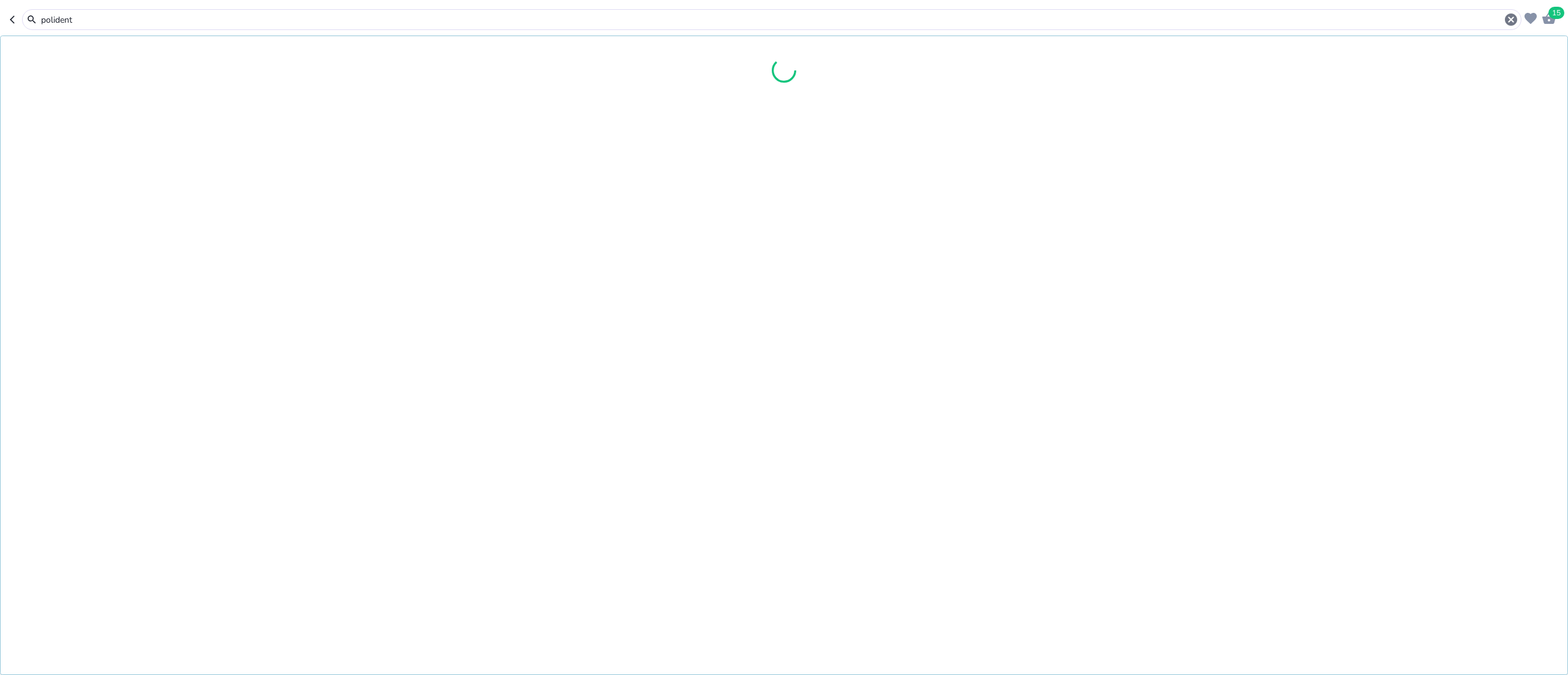
type input "polident"
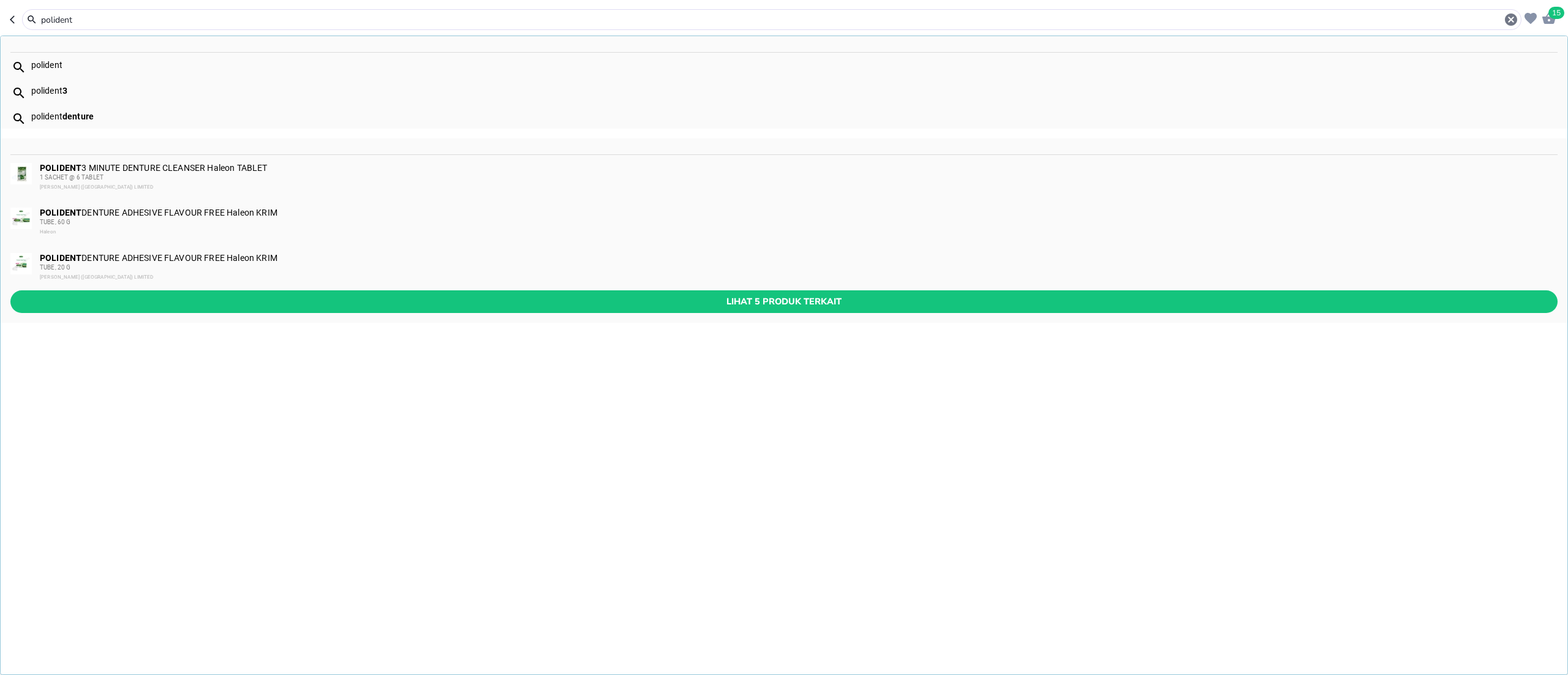
click at [110, 266] on div "TUBE, 20 G" at bounding box center [798, 267] width 1517 height 10
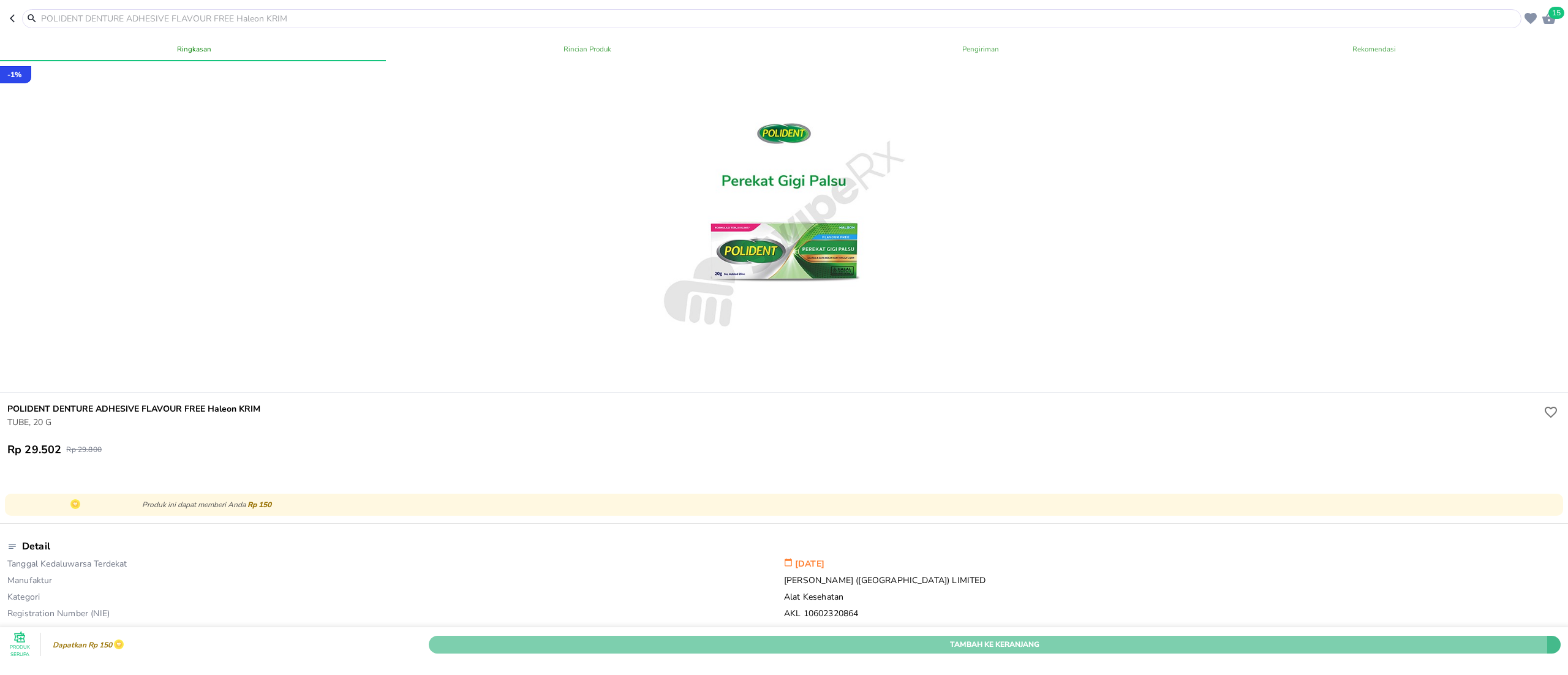
click at [831, 638] on span "Tambah Ke Keranjang" at bounding box center [995, 644] width 1114 height 13
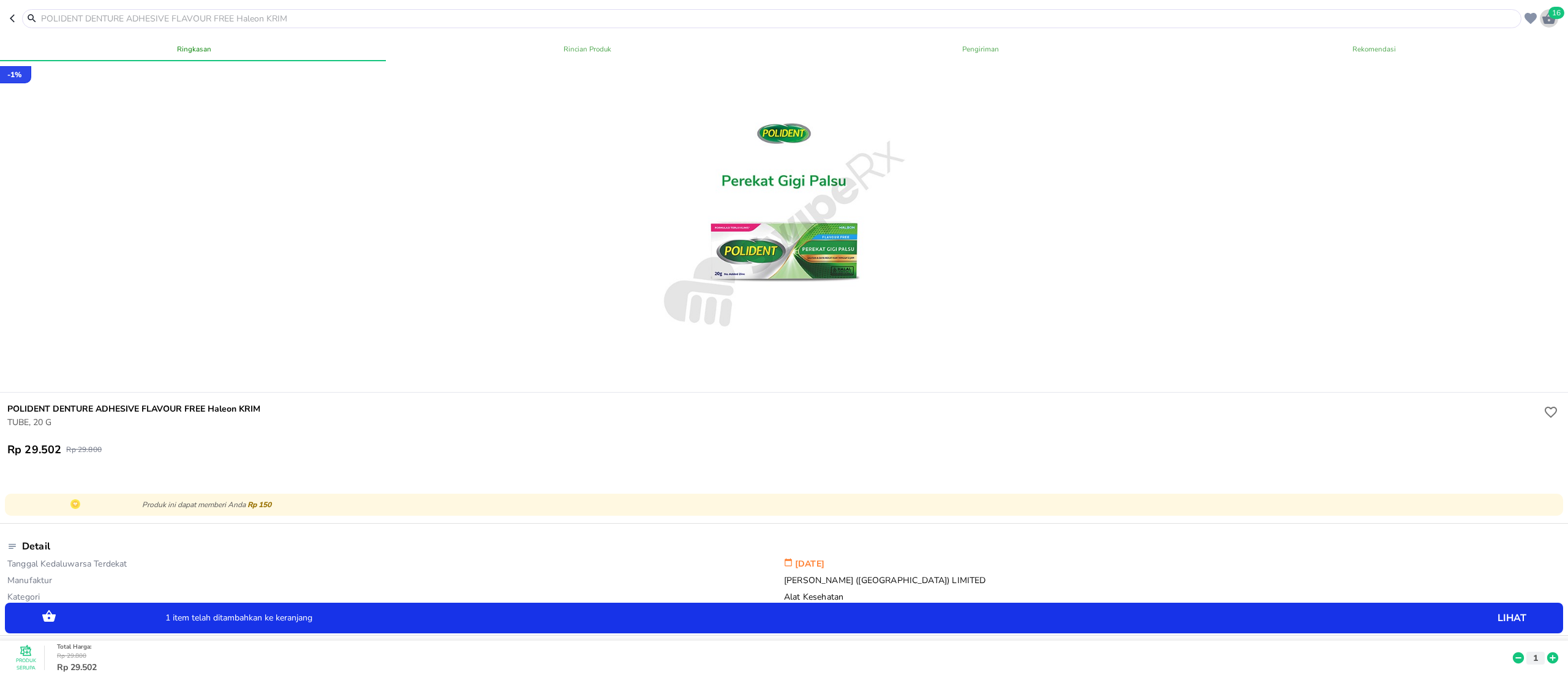
click at [1553, 26] on div "16" at bounding box center [1549, 19] width 19 height 19
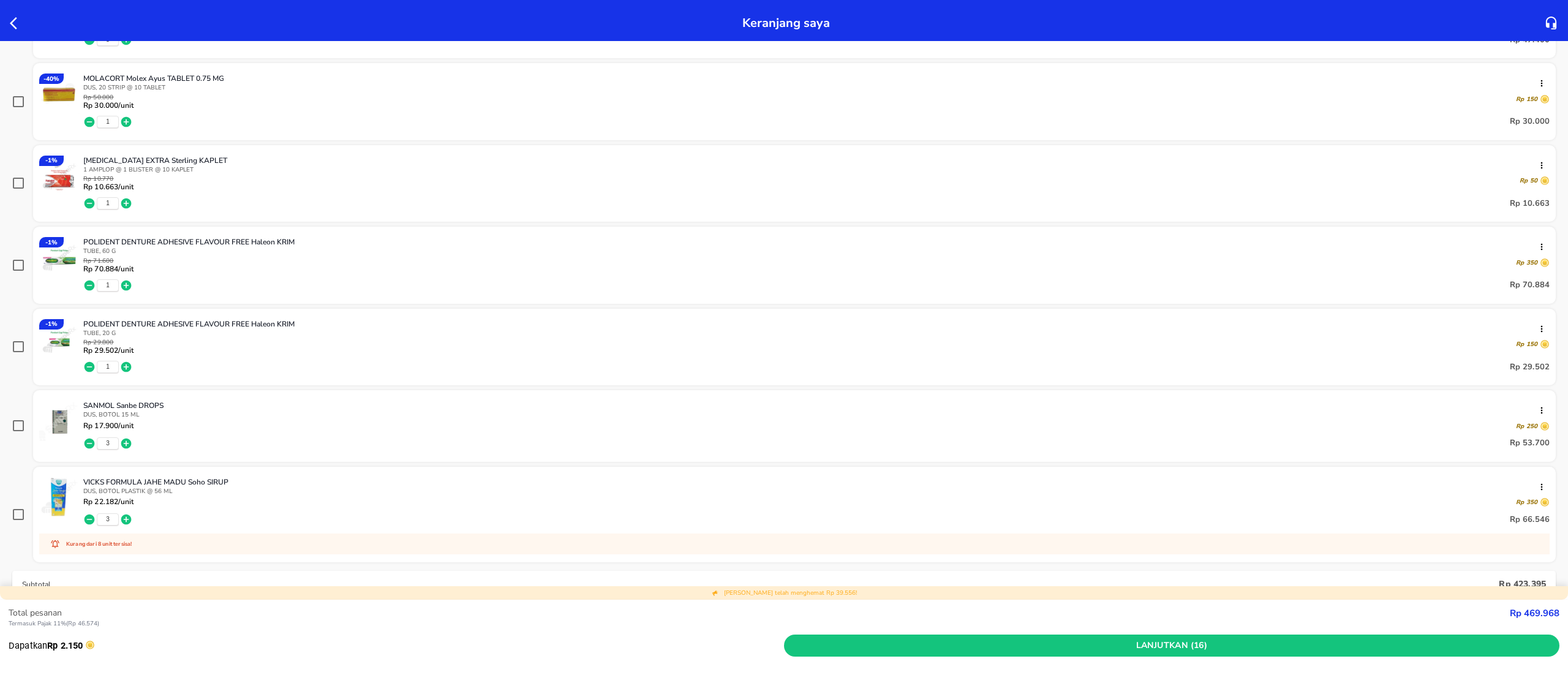
scroll to position [367, 0]
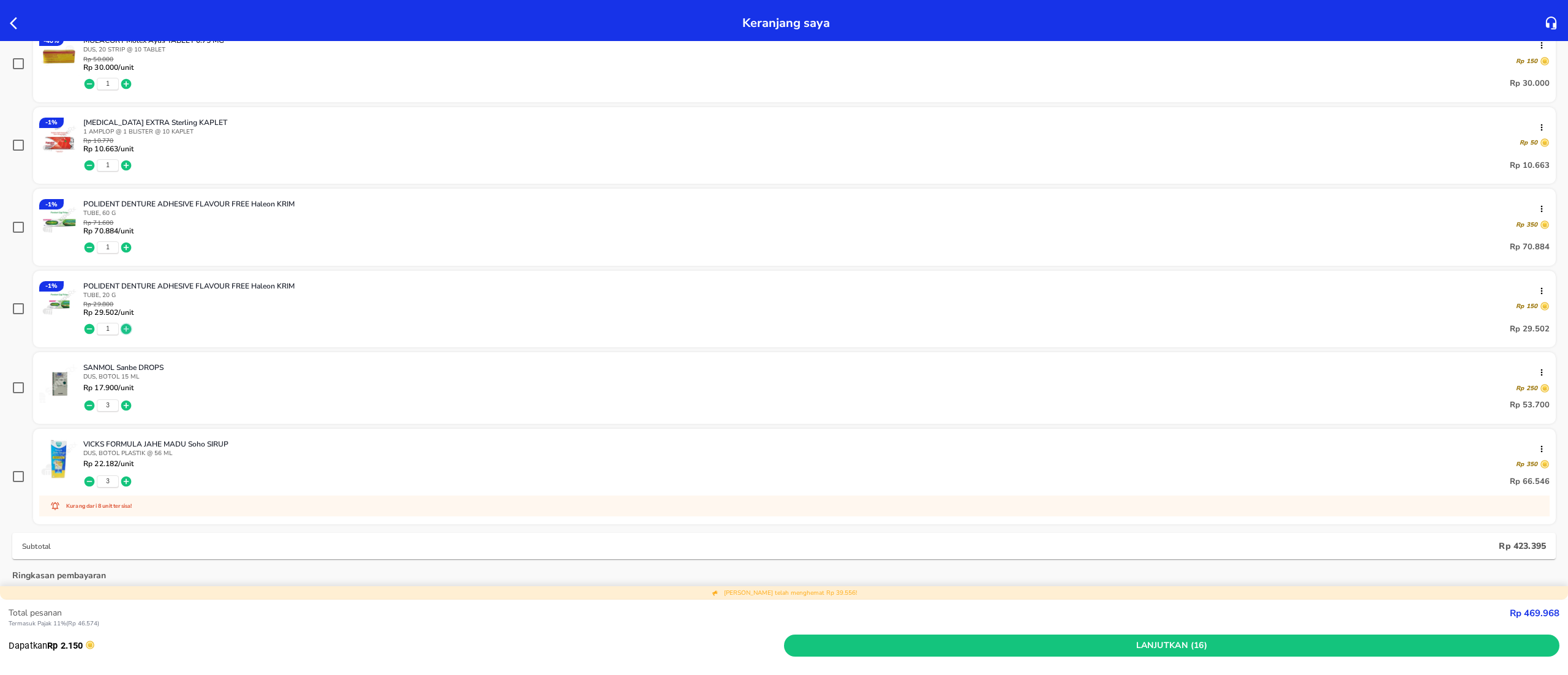
click at [131, 330] on icon "button" at bounding box center [127, 330] width 11 height 11
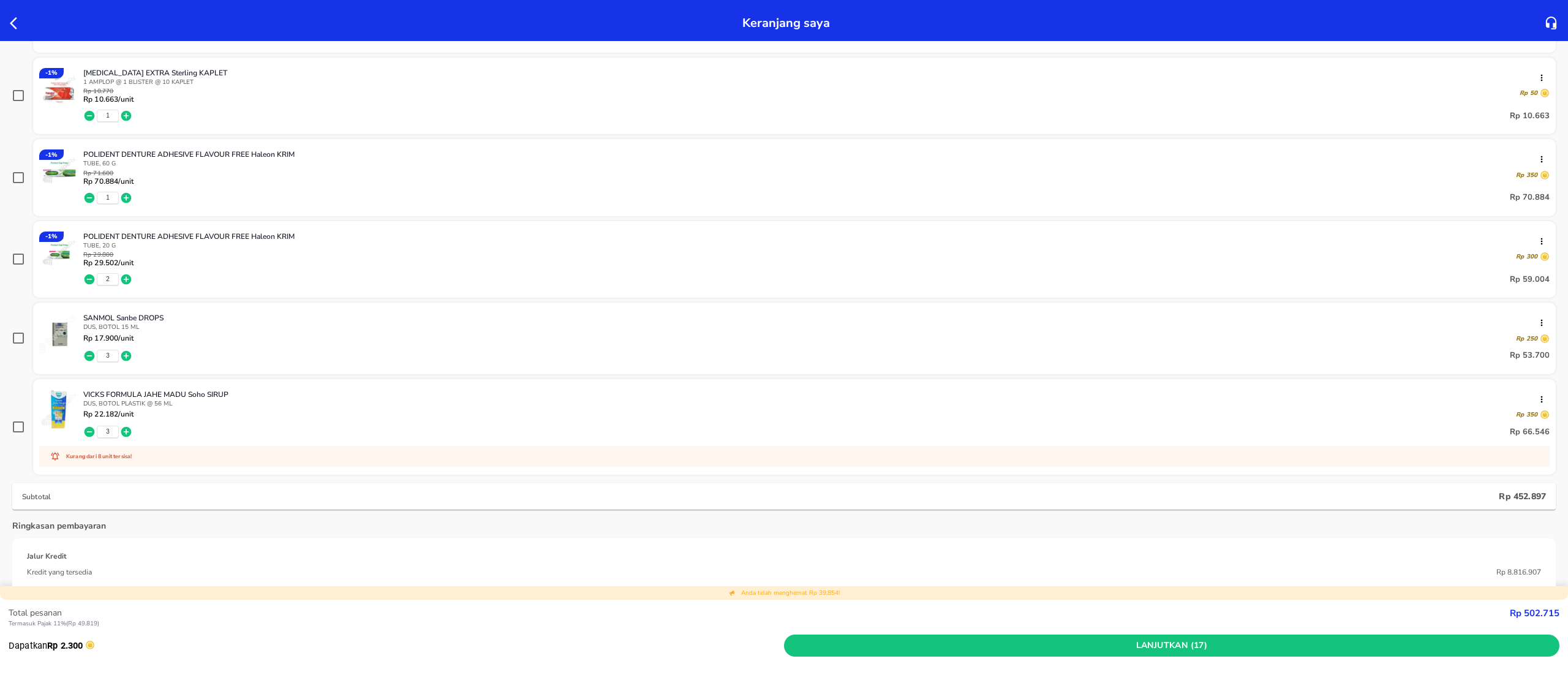
scroll to position [540, 0]
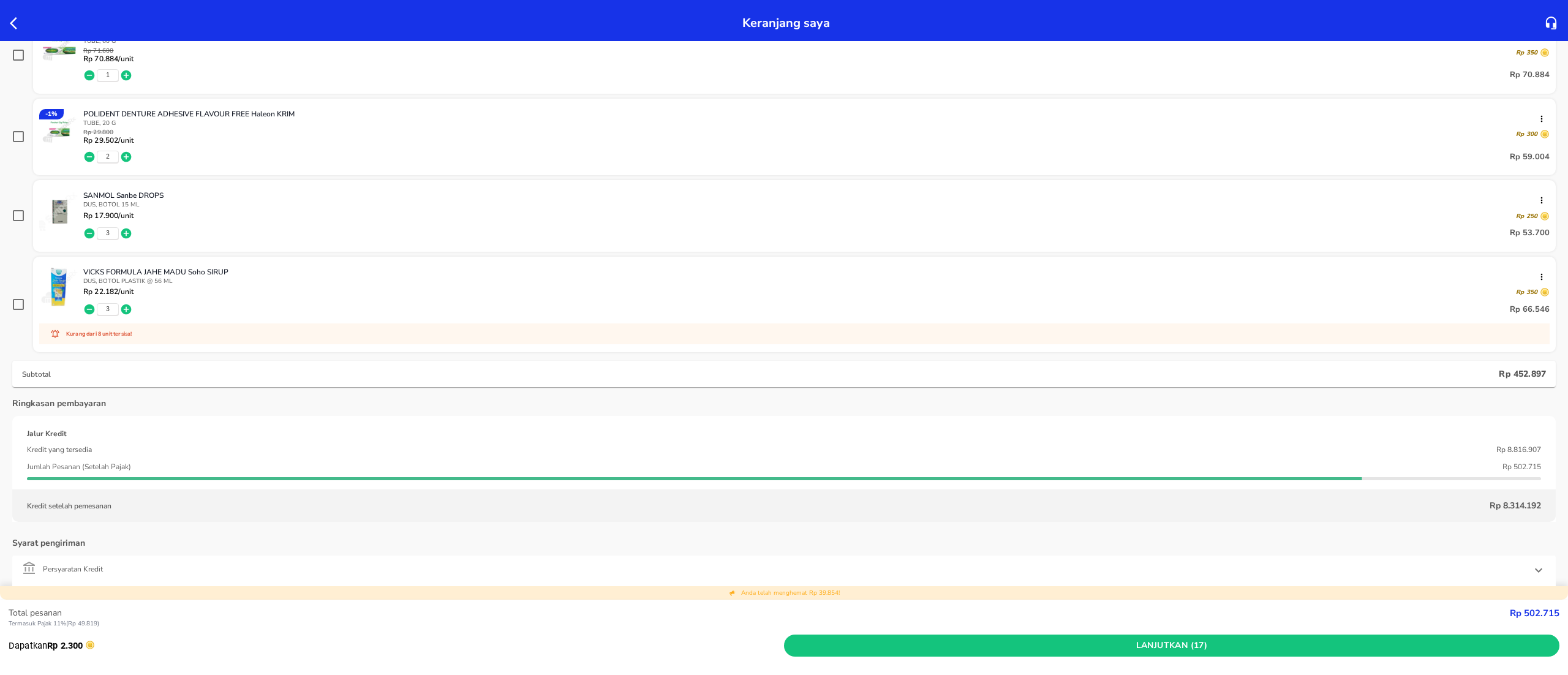
click at [1530, 615] on strong "Rp 502.715" at bounding box center [1535, 613] width 50 height 12
copy strong "Rp 502.715"
